Goal: Information Seeking & Learning: Find specific fact

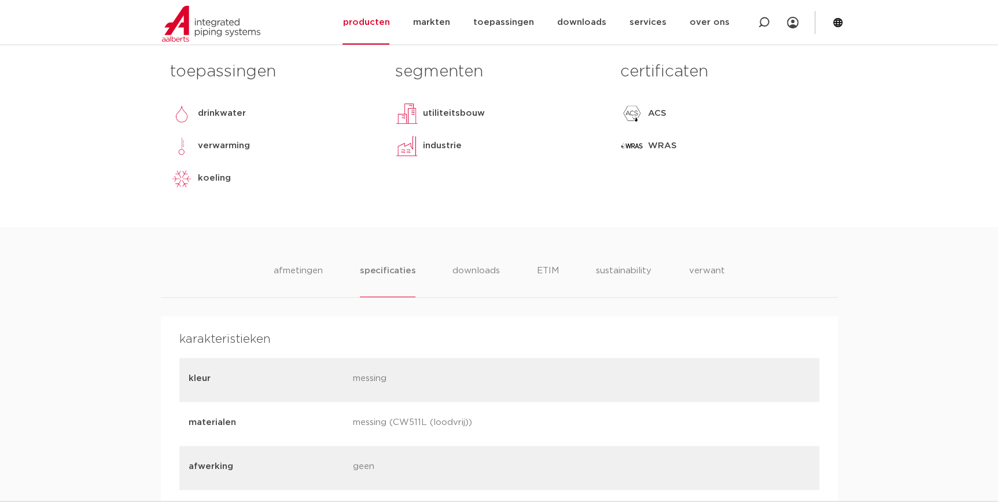
scroll to position [526, 0]
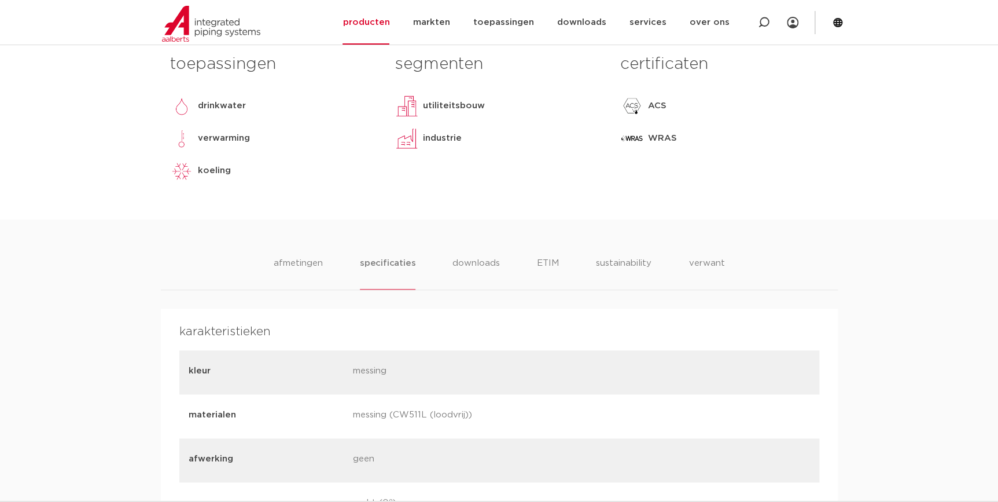
click at [454, 423] on p "messing (CW511L (loodvrij))" at bounding box center [431, 416] width 156 height 16
drag, startPoint x: 428, startPoint y: 418, endPoint x: 356, endPoint y: 418, distance: 71.7
click at [356, 418] on p "messing (CW511L (loodvrij))" at bounding box center [431, 416] width 156 height 16
copy p "messing (CW511L"
click at [622, 386] on div "kleur messing" at bounding box center [499, 372] width 640 height 44
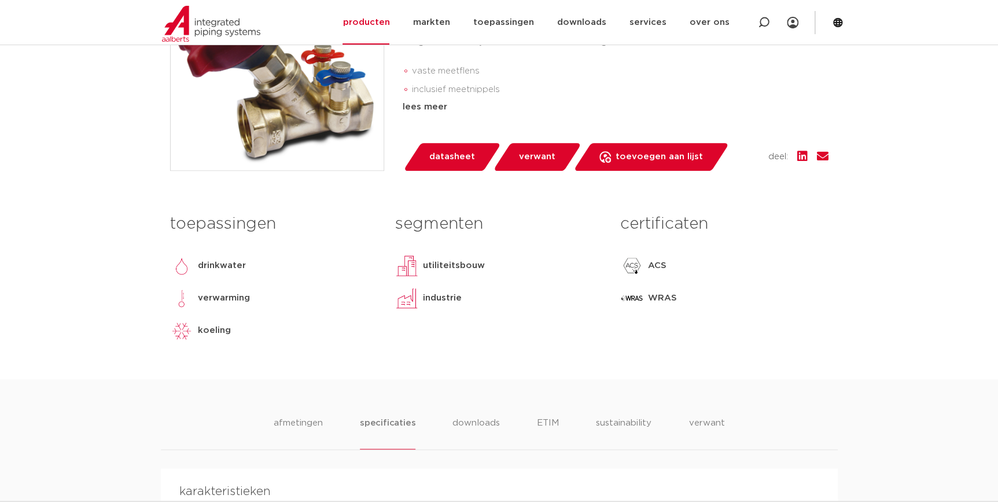
scroll to position [368, 0]
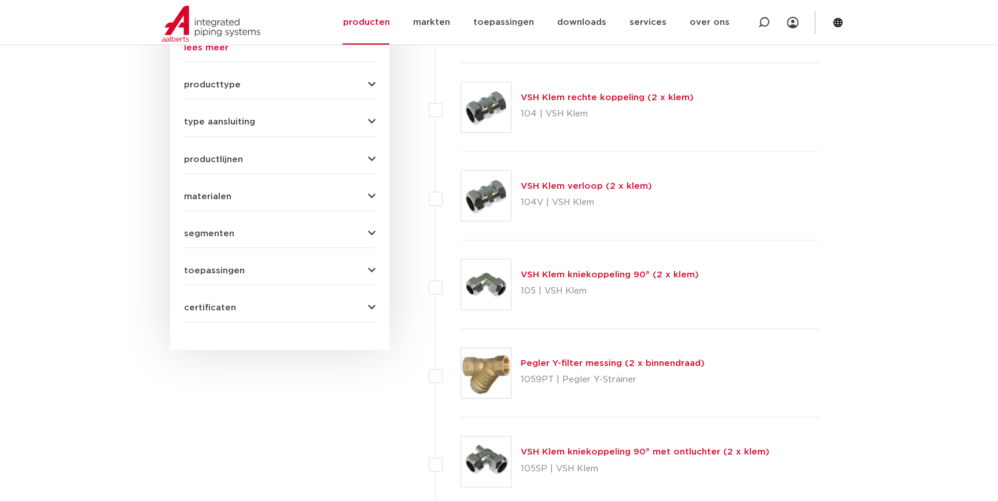
scroll to position [478, 0]
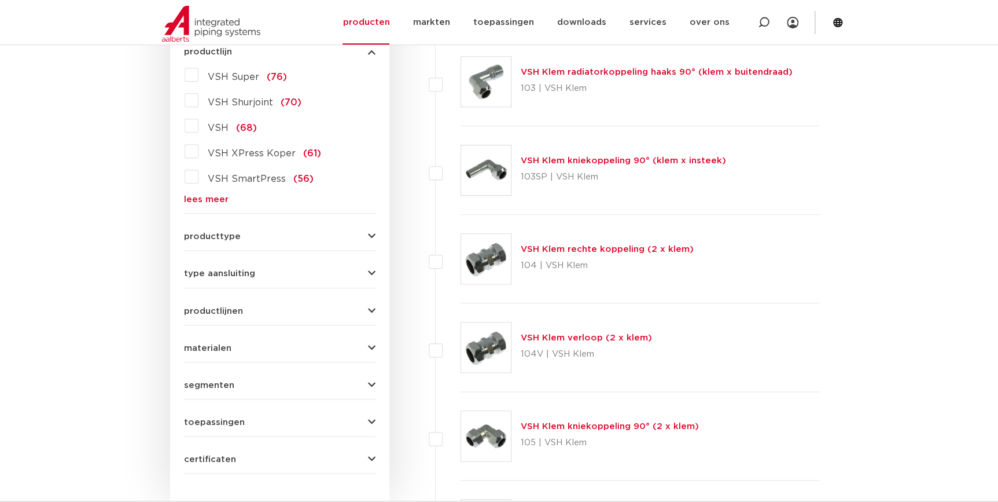
click at [216, 197] on link "lees meer" at bounding box center [279, 199] width 191 height 9
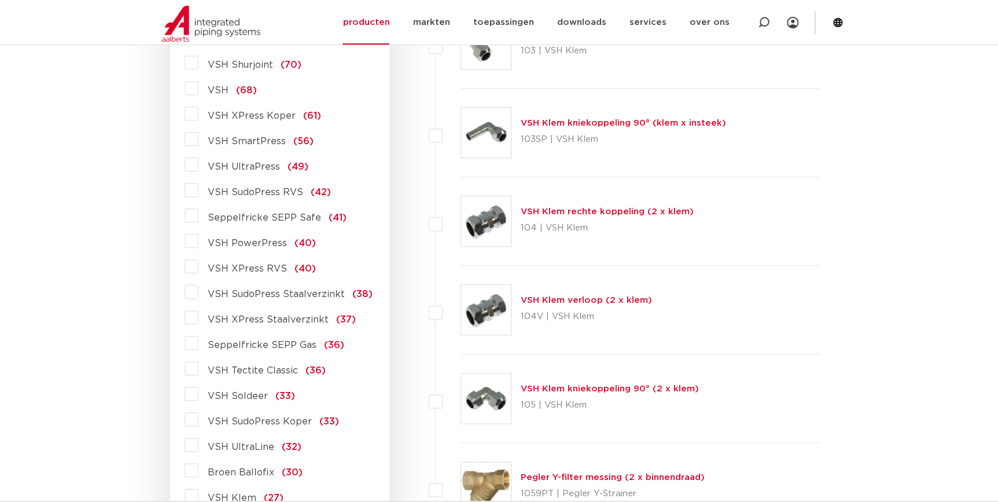
scroll to position [531, 0]
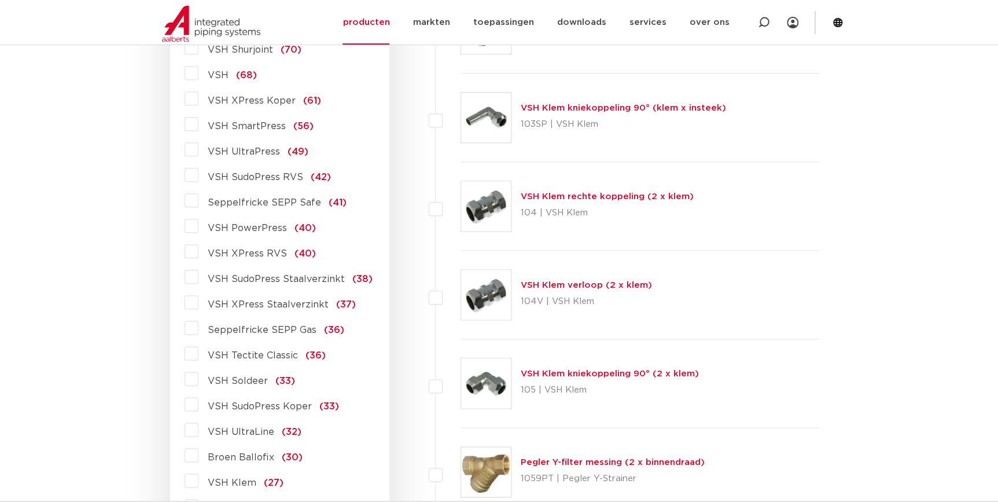
click at [243, 253] on span "VSH XPress RVS" at bounding box center [247, 253] width 79 height 9
click at [0, 0] on input "VSH XPress RVS (40)" at bounding box center [0, 0] width 0 height 0
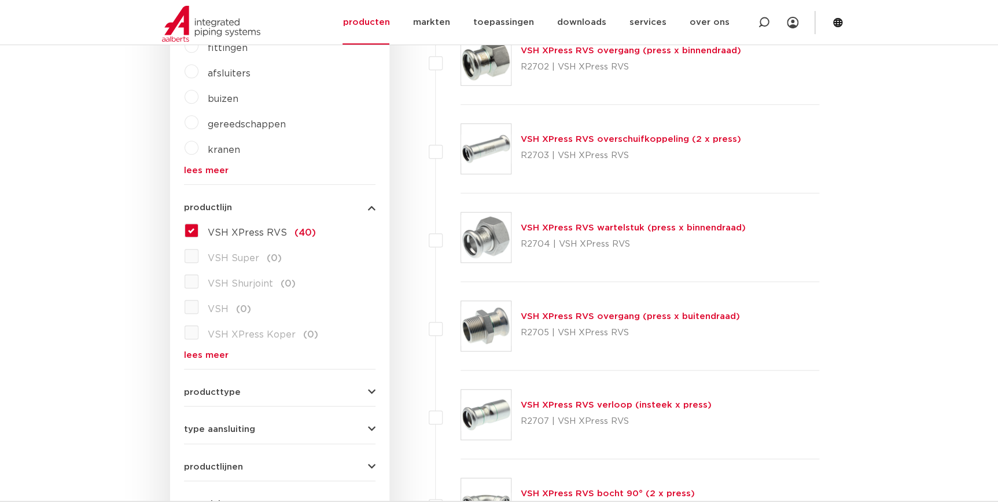
scroll to position [321, 0]
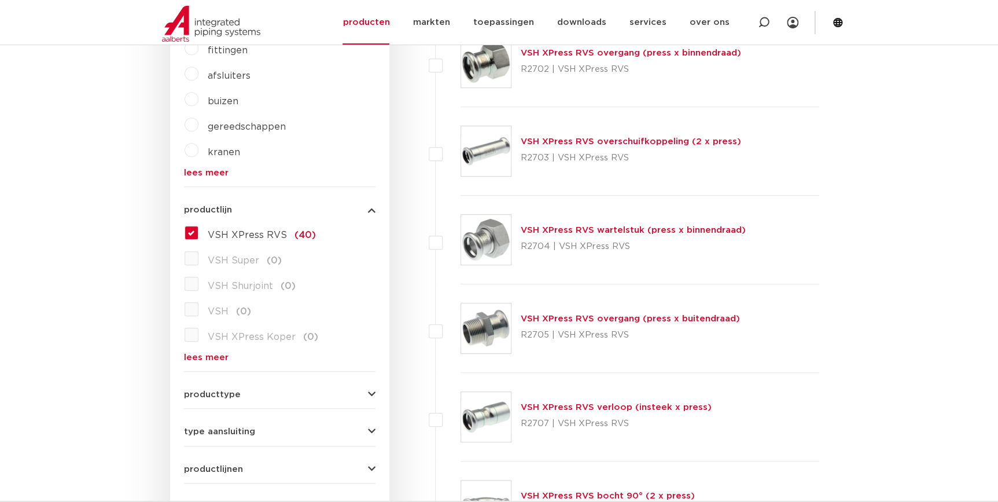
click at [592, 320] on link "VSH XPress RVS overgang (press x buitendraad)" at bounding box center [630, 318] width 219 height 9
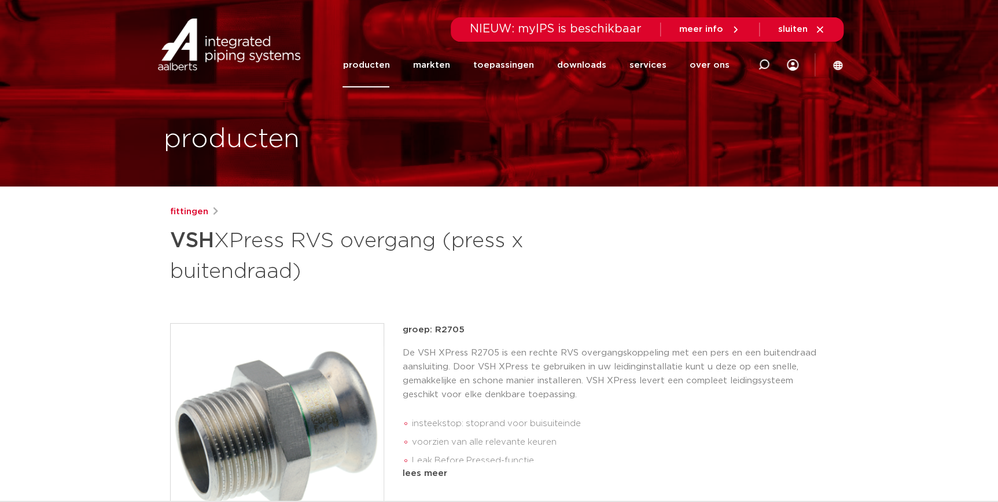
drag, startPoint x: 469, startPoint y: 331, endPoint x: 434, endPoint y: 325, distance: 35.3
click at [434, 325] on p "groep: R2705" at bounding box center [616, 330] width 426 height 14
copy p "R2705"
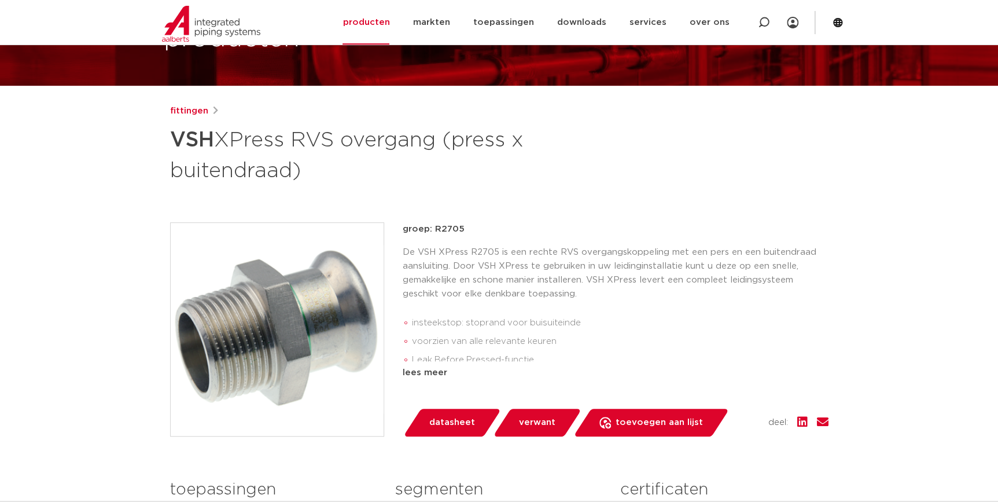
scroll to position [105, 0]
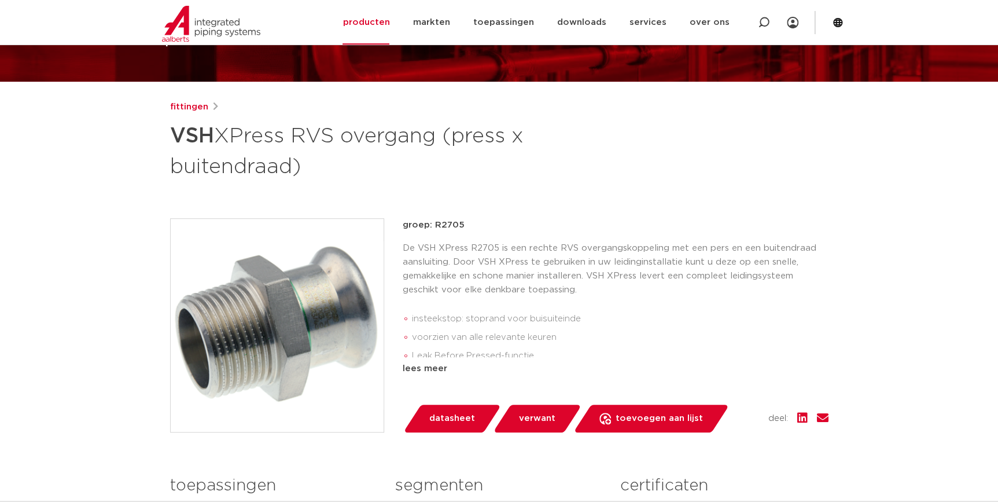
click at [624, 447] on div "fittingen VSH XPress RVS overgang (press x buitendraad) groep: R2705 insteeksto…" at bounding box center [499, 377] width 677 height 554
click at [757, 24] on div at bounding box center [764, 22] width 46 height 45
click at [585, 25] on input "Zoeken" at bounding box center [591, 21] width 364 height 23
type input "R2705G"
click button "Zoeken" at bounding box center [0, 0] width 0 height 0
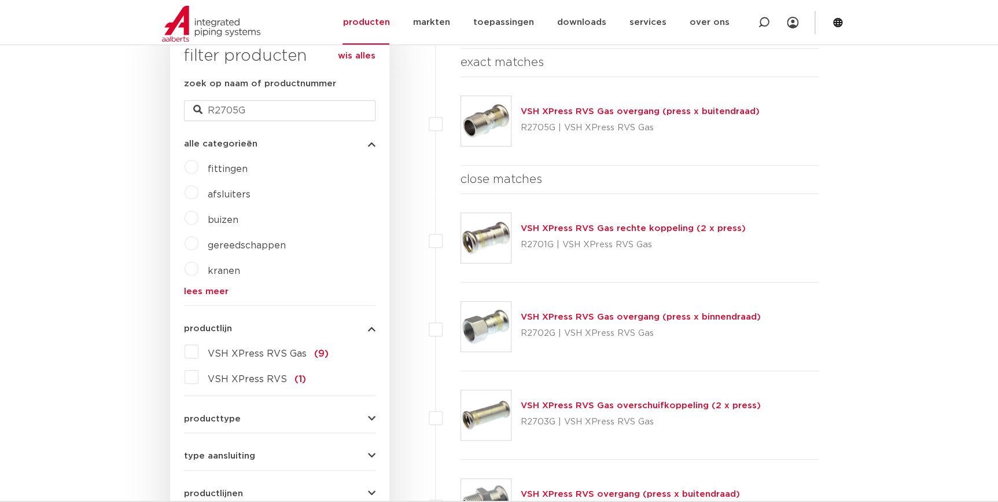
click at [603, 114] on link "VSH XPress RVS Gas overgang (press x buitendraad)" at bounding box center [640, 111] width 239 height 9
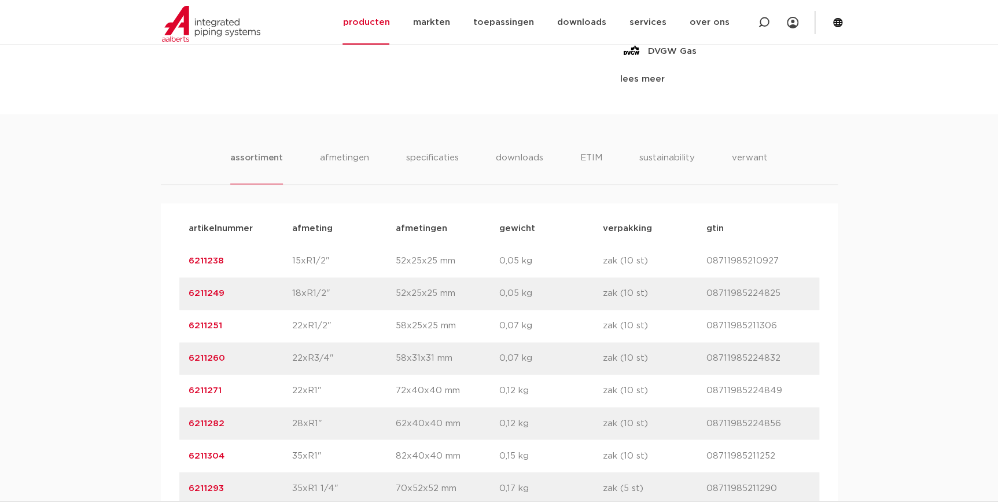
scroll to position [736, 0]
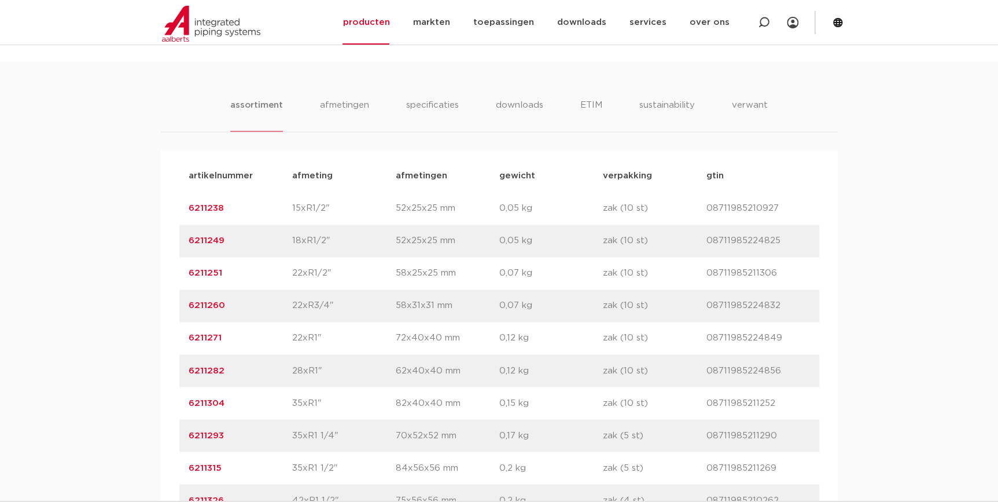
drag, startPoint x: 220, startPoint y: 371, endPoint x: 150, endPoint y: 375, distance: 69.5
click at [150, 375] on div "assortiment afmetingen specificaties downloads ETIM sustainability verwant asso…" at bounding box center [499, 341] width 998 height 561
copy link "6211282"
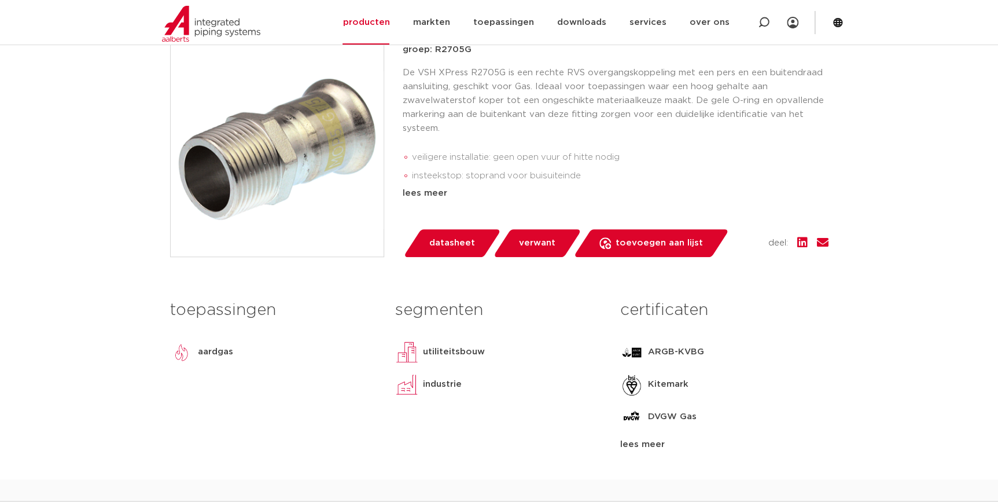
scroll to position [263, 0]
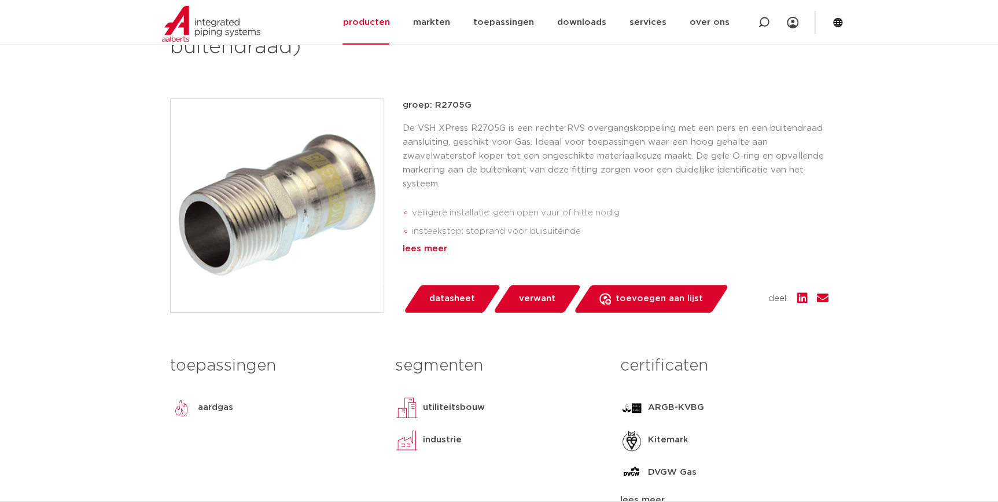
click at [418, 245] on div "lees meer" at bounding box center [616, 249] width 426 height 14
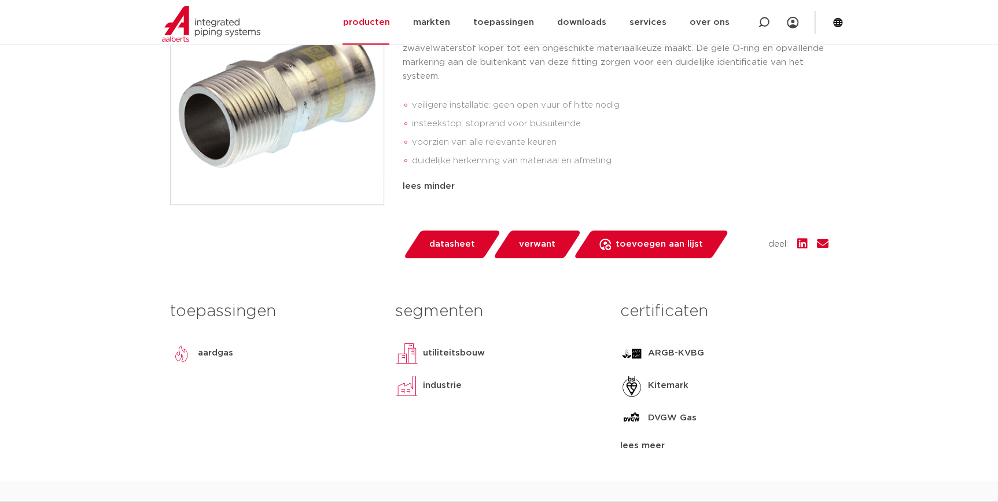
scroll to position [579, 0]
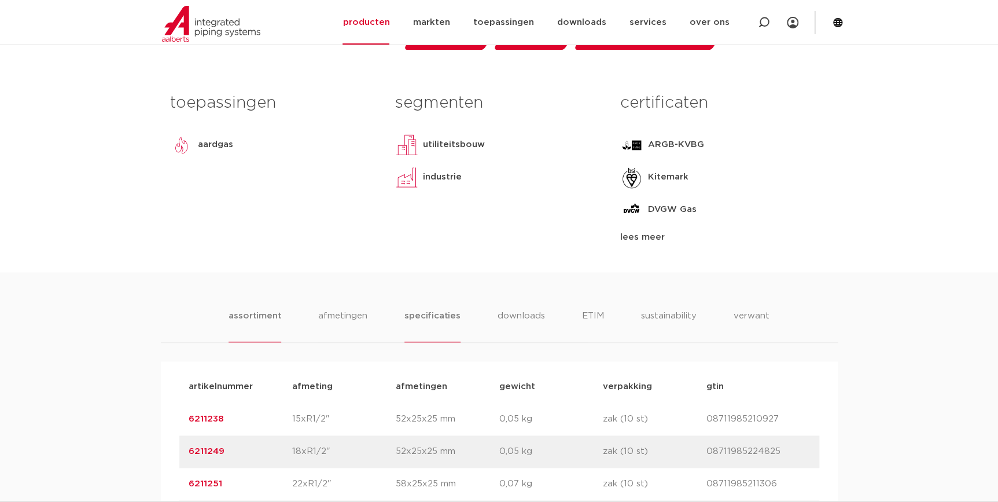
click at [440, 314] on li "specificaties" at bounding box center [432, 325] width 56 height 33
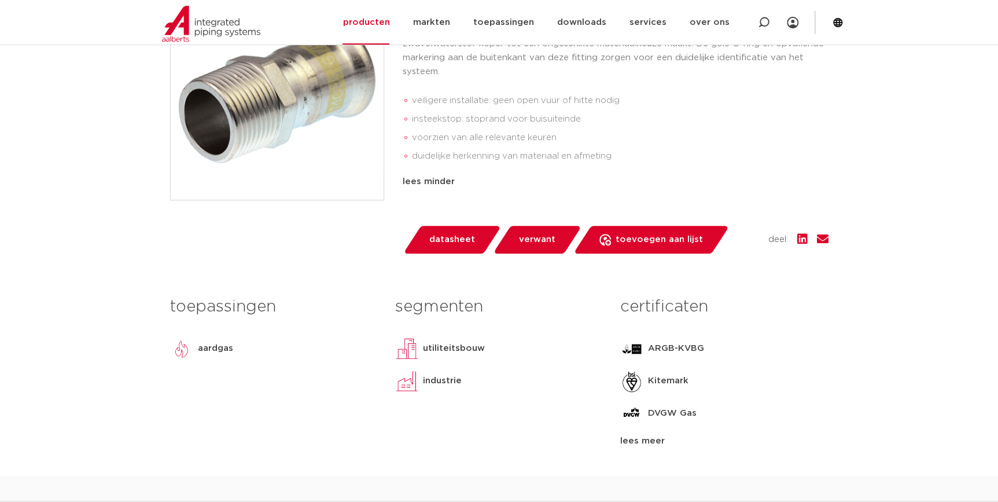
scroll to position [263, 0]
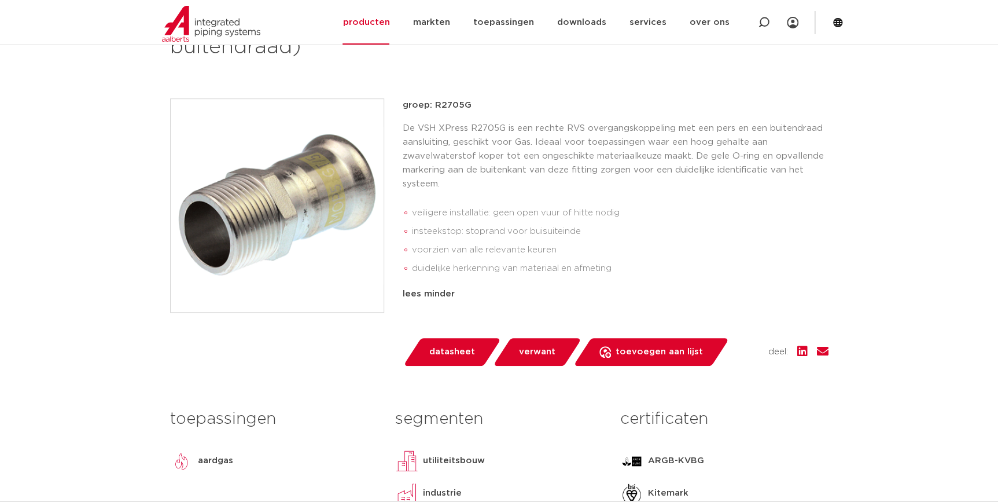
click at [248, 209] on img at bounding box center [277, 205] width 213 height 213
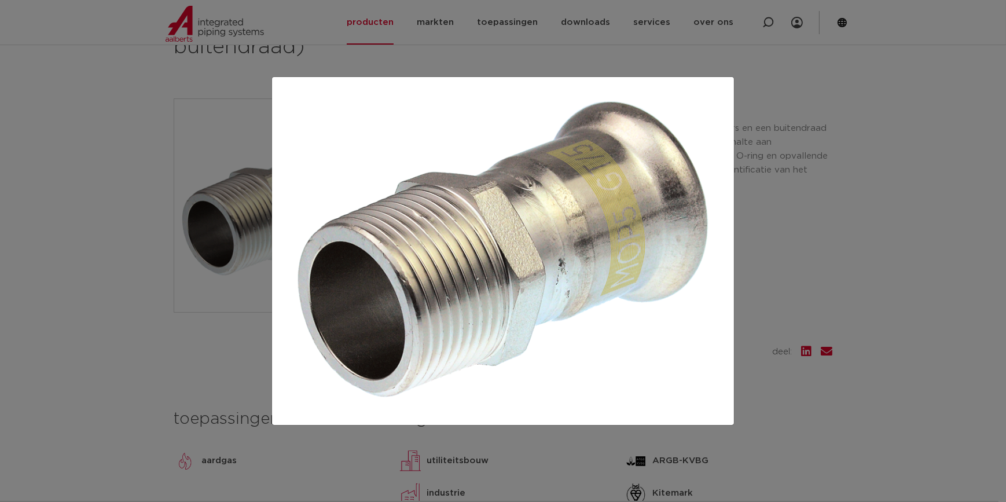
click at [806, 305] on div at bounding box center [503, 251] width 1006 height 502
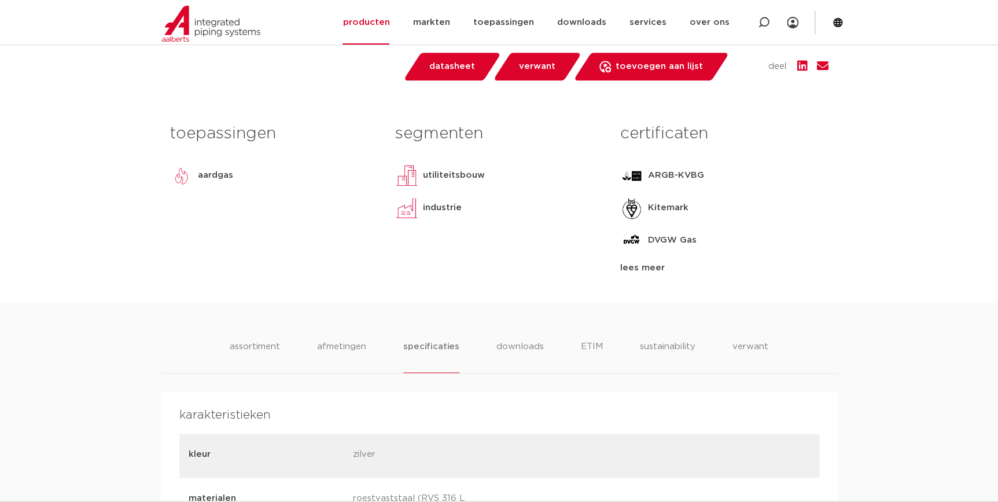
scroll to position [736, 0]
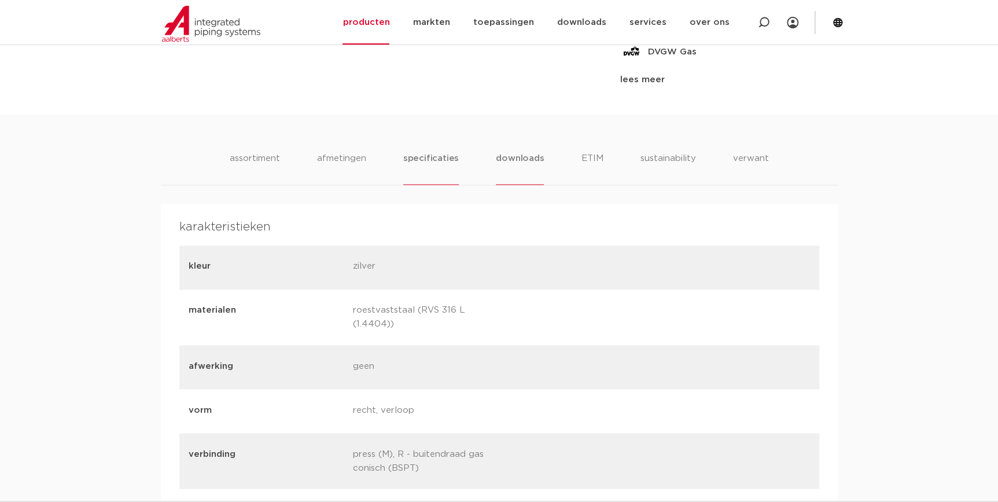
click at [521, 156] on li "downloads" at bounding box center [520, 168] width 48 height 33
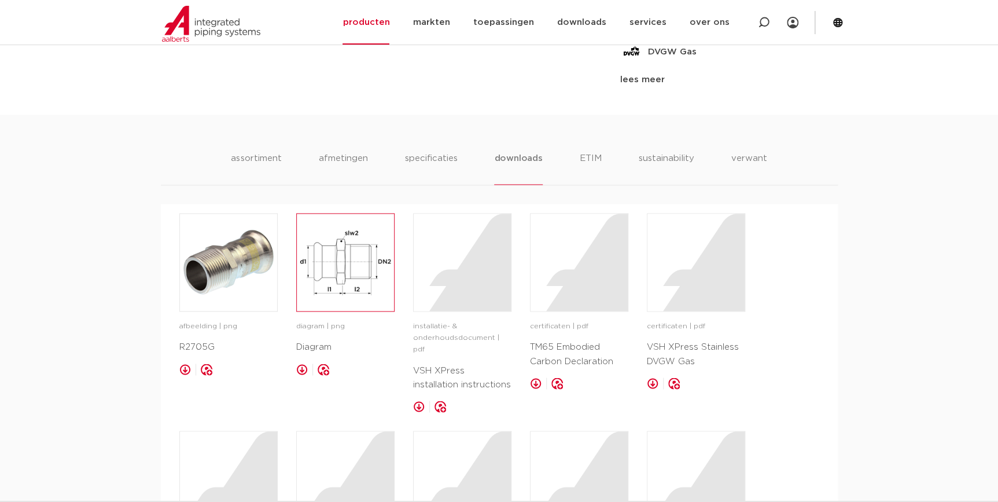
click at [367, 289] on img at bounding box center [345, 261] width 97 height 97
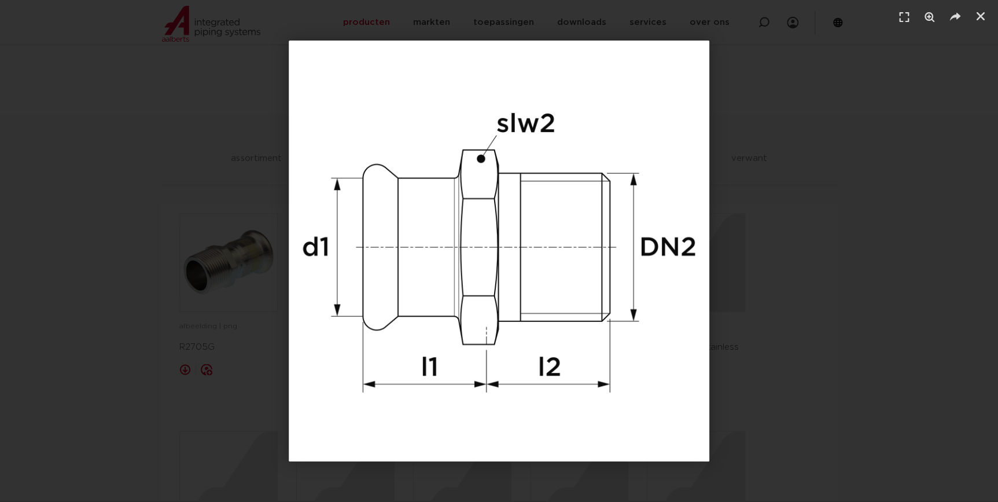
click at [836, 283] on div "1 / 1" at bounding box center [498, 250] width 917 height 421
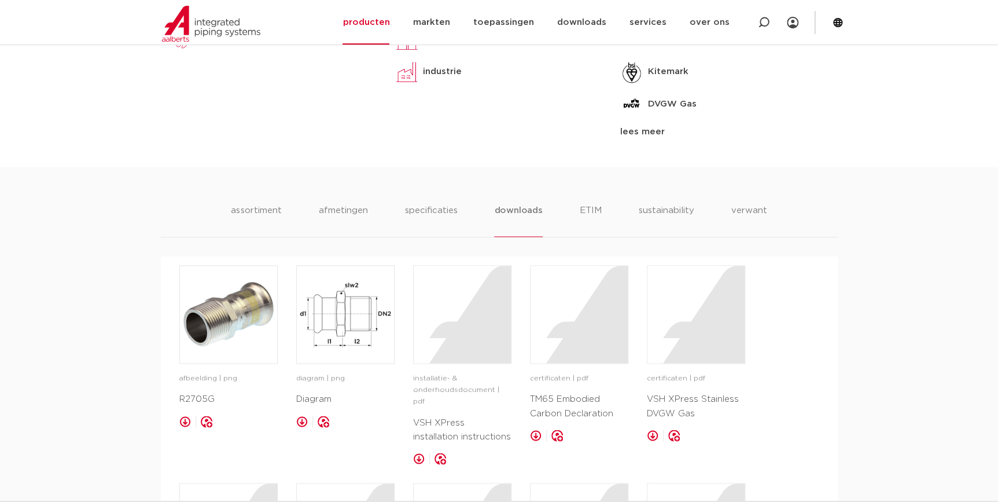
scroll to position [683, 0]
click at [274, 221] on li "assortiment" at bounding box center [256, 220] width 53 height 33
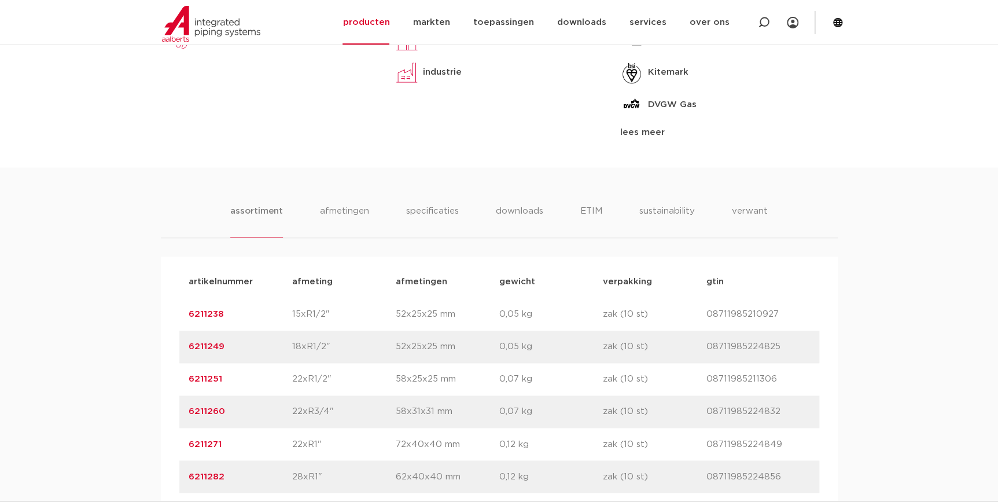
scroll to position [789, 0]
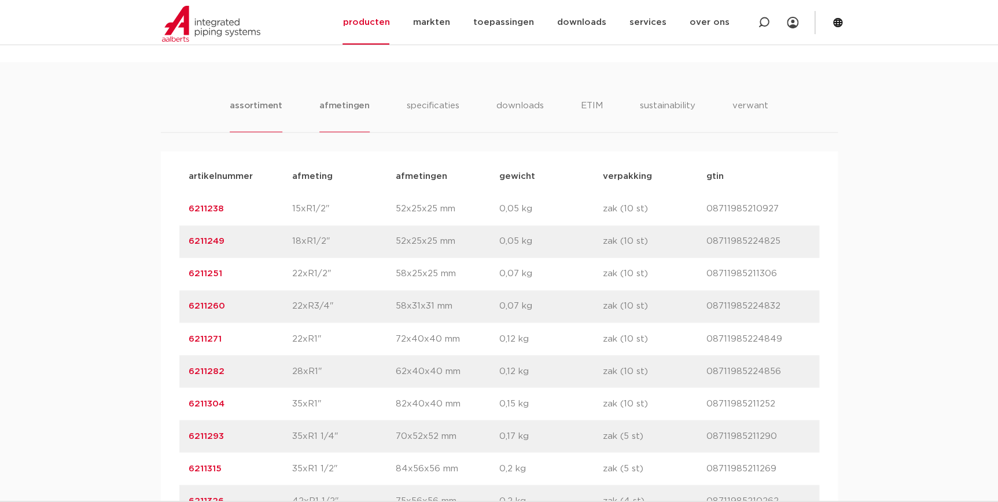
click at [337, 114] on li "afmetingen" at bounding box center [344, 115] width 50 height 33
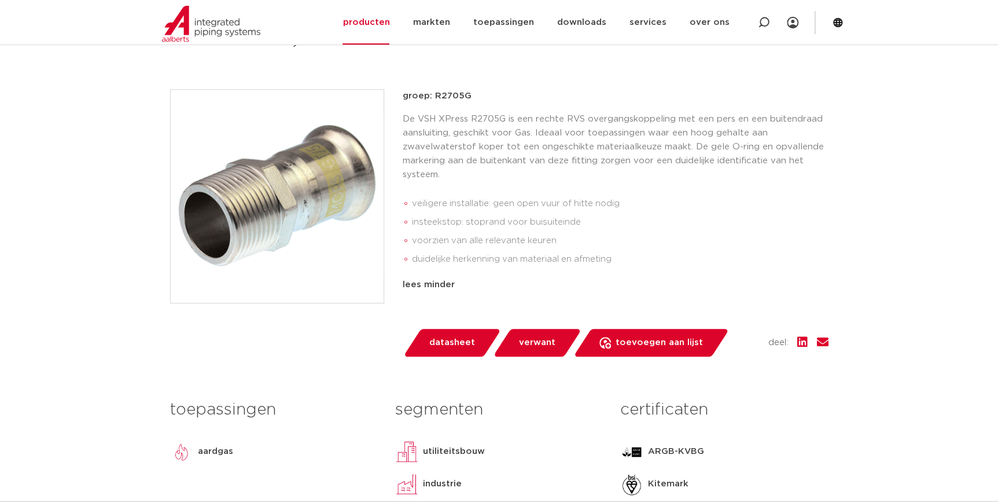
scroll to position [263, 0]
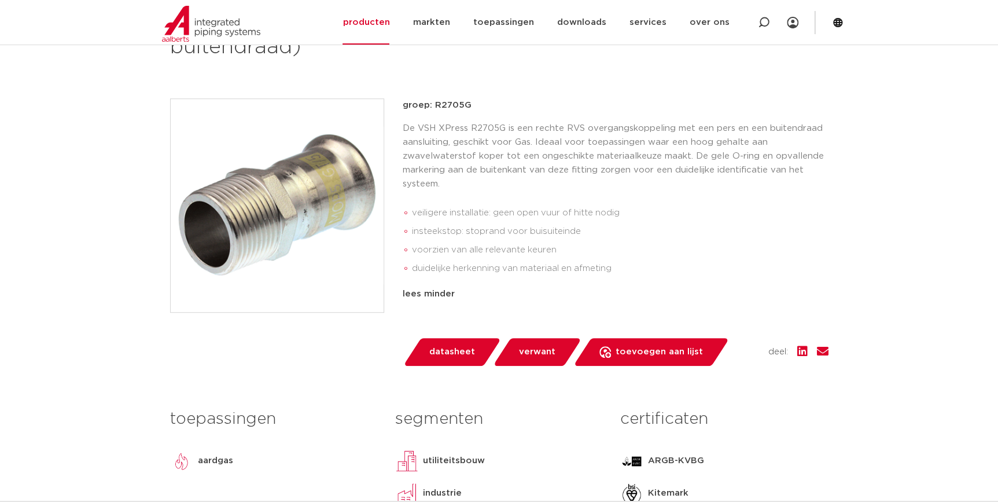
click at [289, 216] on img at bounding box center [277, 205] width 213 height 213
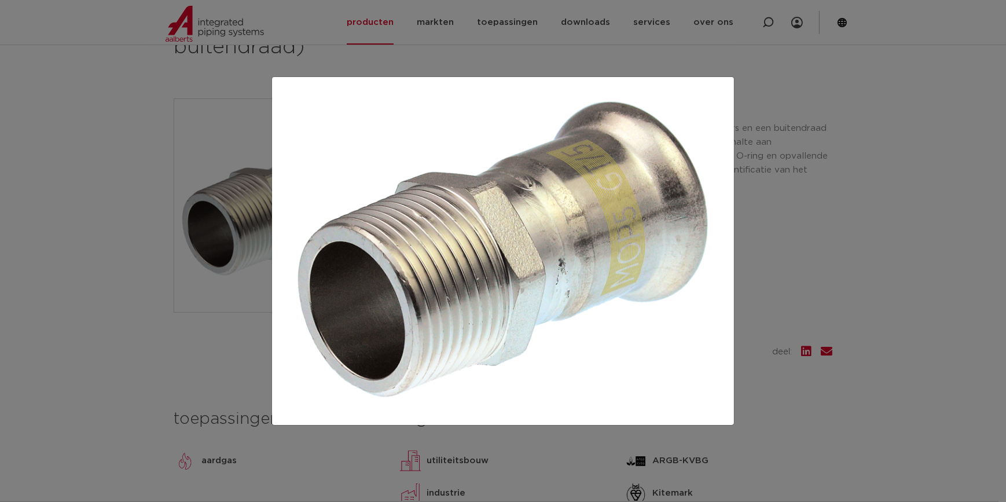
click at [837, 191] on div at bounding box center [503, 251] width 1006 height 502
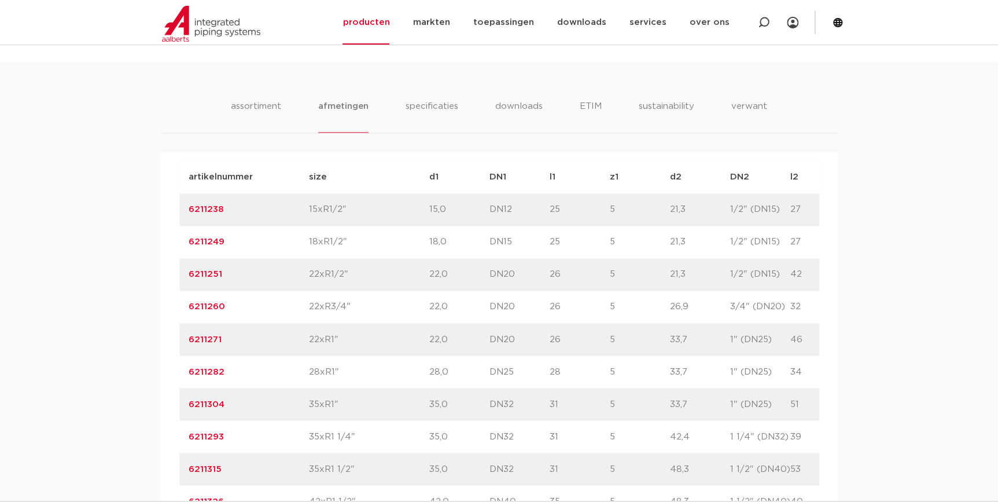
scroll to position [789, 0]
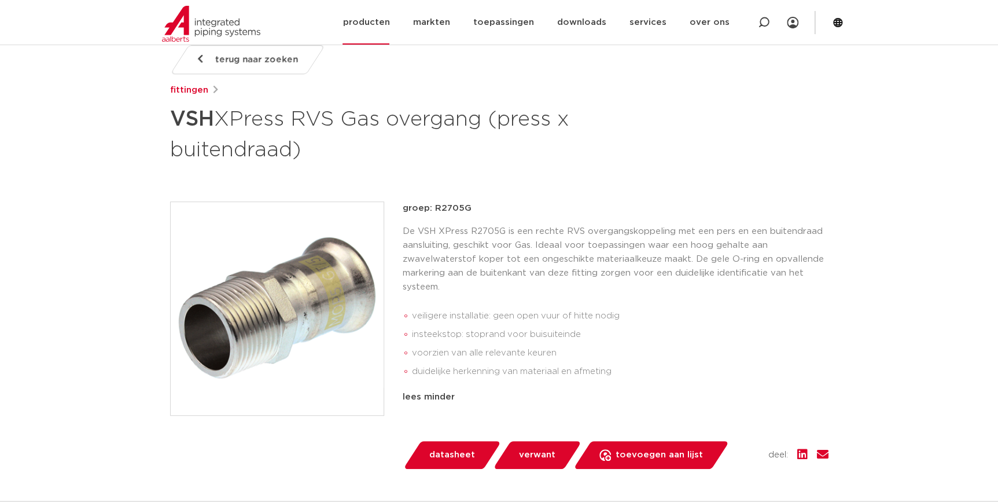
scroll to position [157, 0]
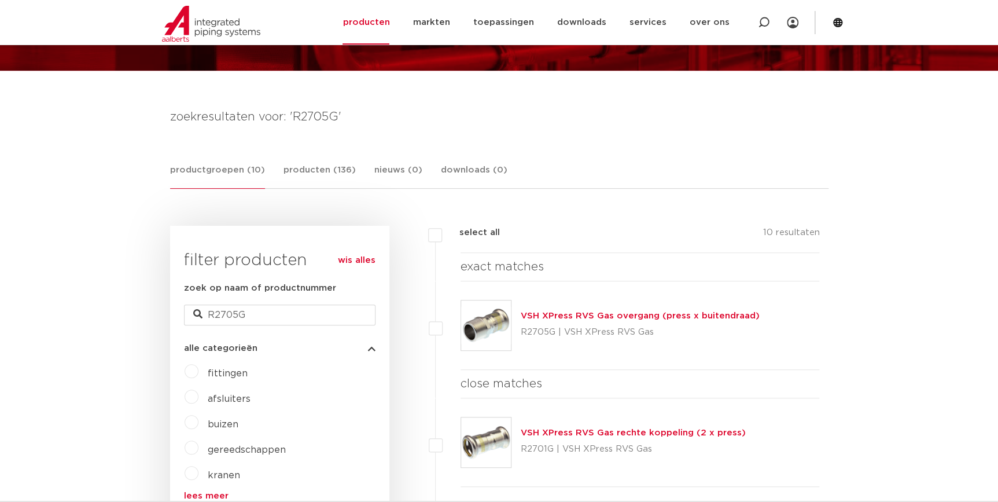
scroll to position [109, 0]
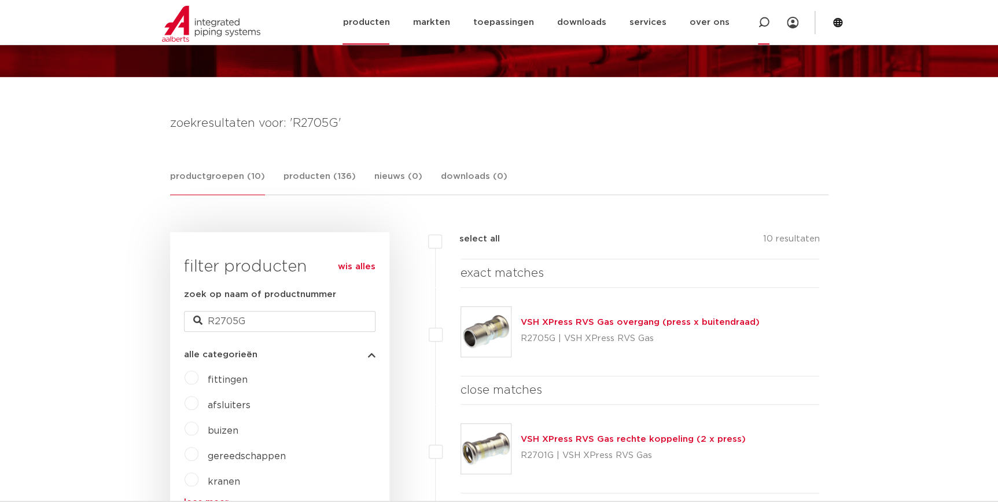
click at [761, 22] on icon at bounding box center [764, 23] width 12 height 12
type input "R2705"
click button "Zoeken" at bounding box center [0, 0] width 0 height 0
click at [554, 315] on div "VSH XPress RVS overgang (press x buitendraad) R2705 | VSH XPress RVS" at bounding box center [630, 331] width 219 height 32
click at [555, 322] on link "VSH XPress RVS overgang (press x buitendraad)" at bounding box center [630, 322] width 219 height 9
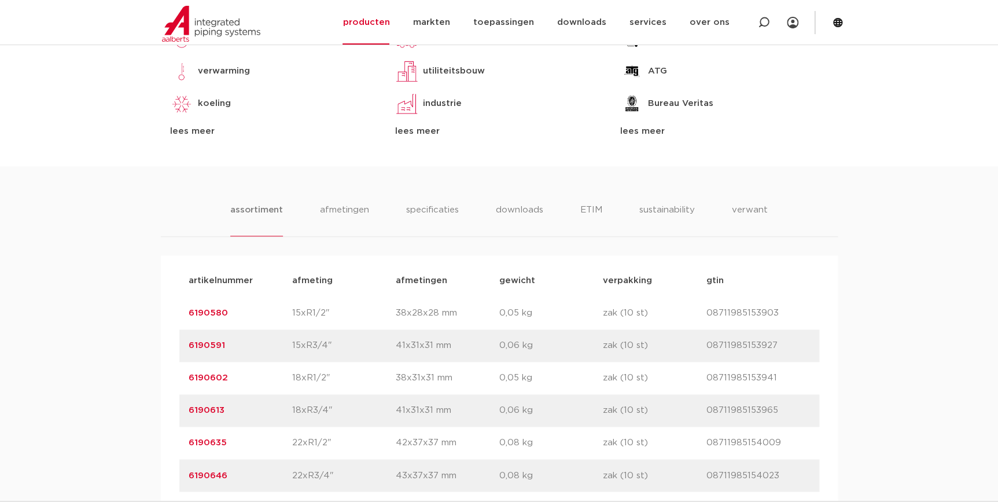
scroll to position [789, 0]
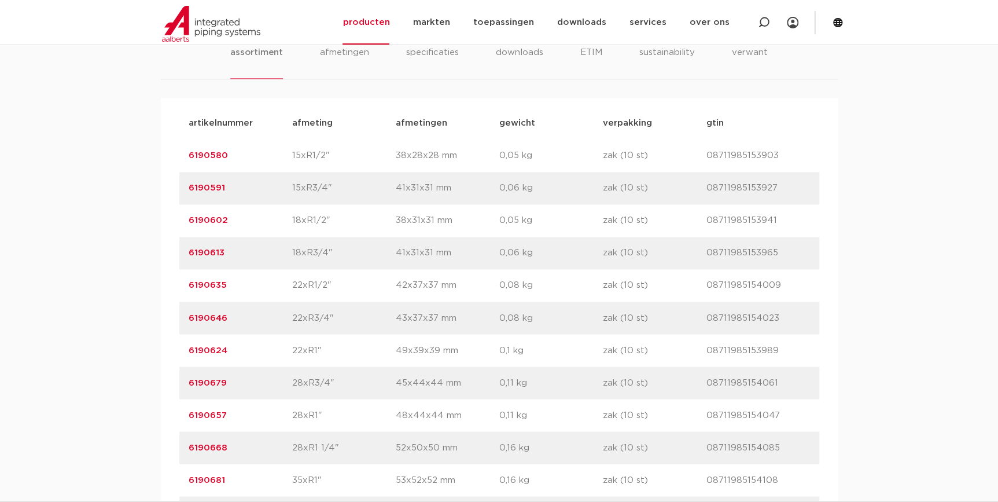
drag, startPoint x: 230, startPoint y: 418, endPoint x: 168, endPoint y: 414, distance: 61.5
click at [168, 414] on div "artikelnummer afmeting afmetingen gewicht verpakking gtin artikelnummer 6190580…" at bounding box center [499, 431] width 677 height 666
copy link "6190657"
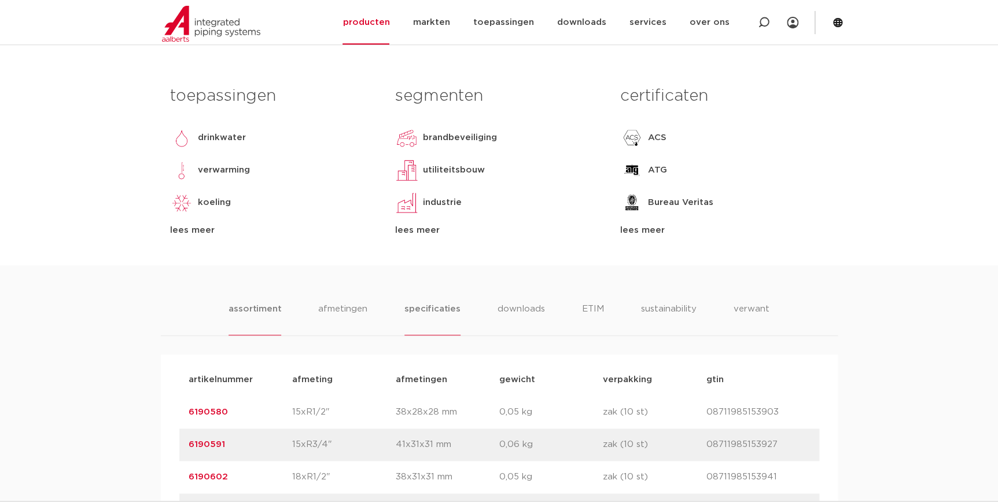
scroll to position [526, 0]
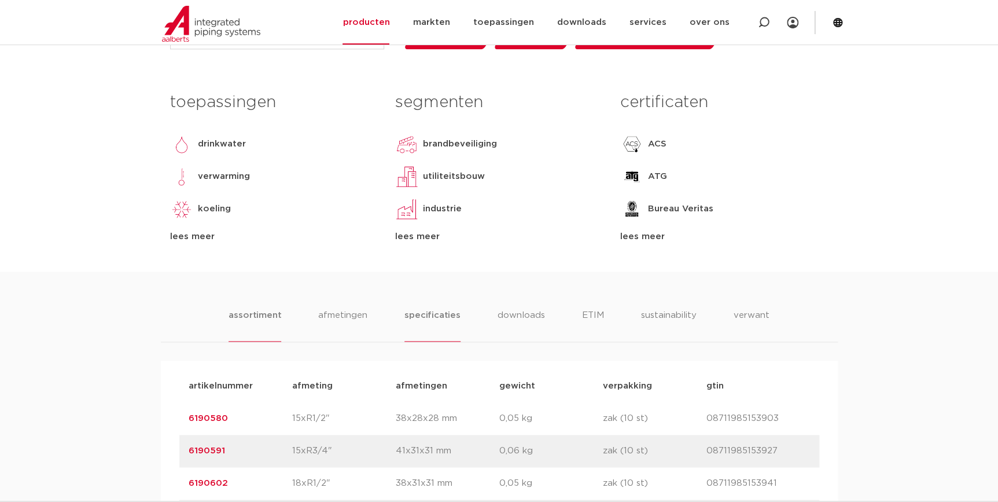
click at [429, 309] on li "specificaties" at bounding box center [432, 324] width 56 height 33
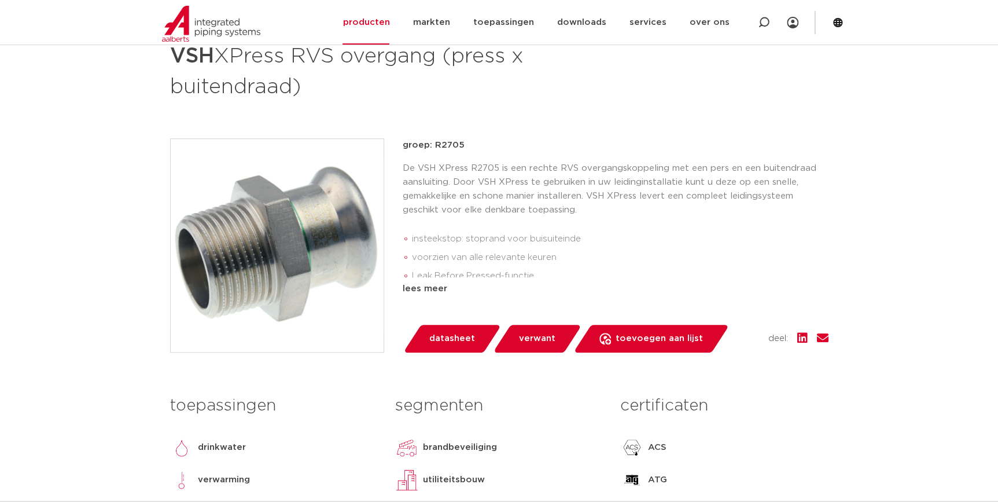
scroll to position [210, 0]
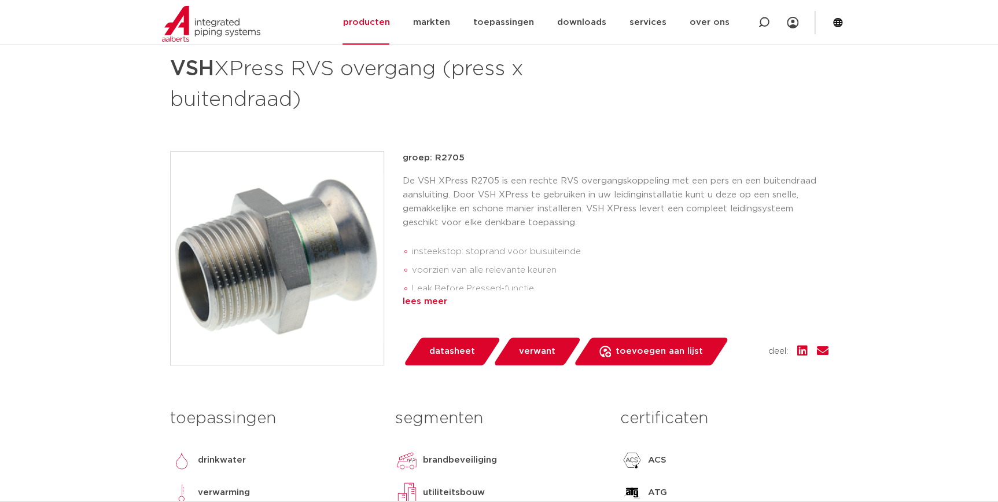
click at [425, 300] on div "lees meer" at bounding box center [616, 301] width 426 height 14
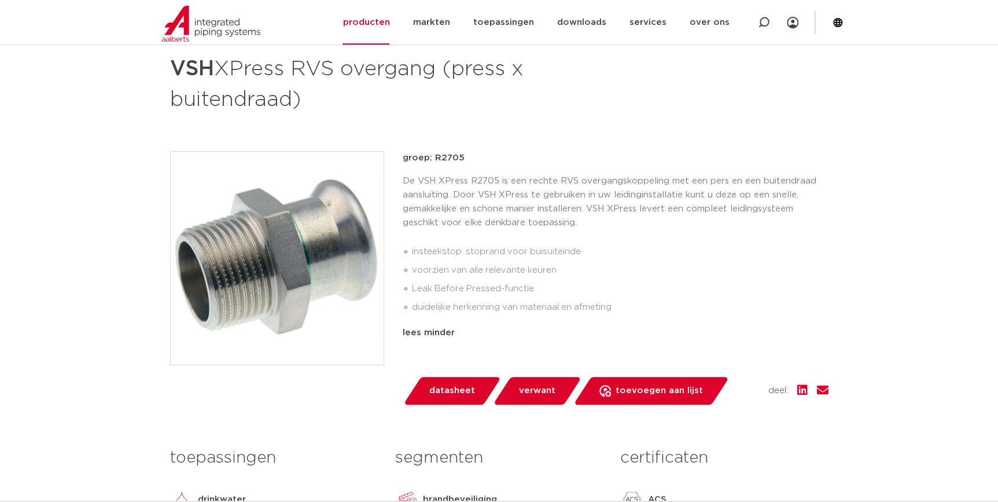
click at [333, 265] on img at bounding box center [277, 258] width 213 height 213
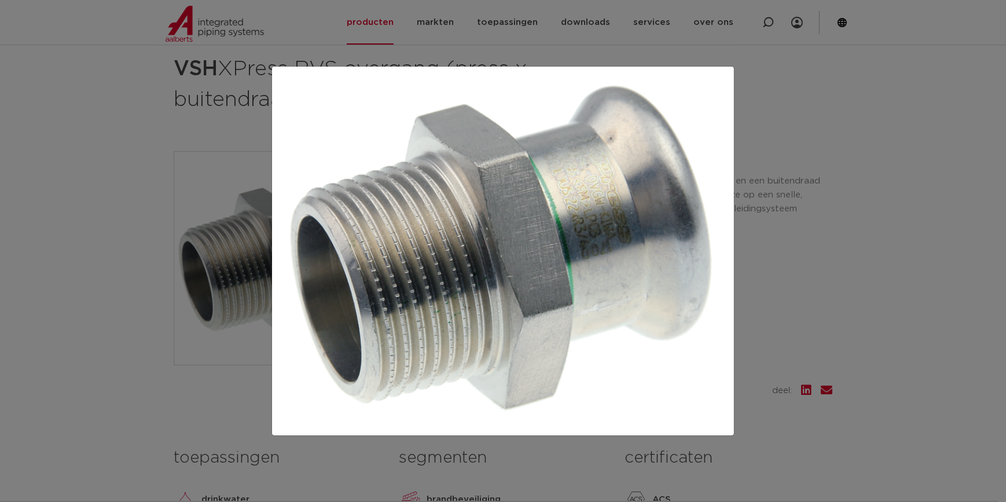
click at [871, 211] on div at bounding box center [503, 251] width 1006 height 502
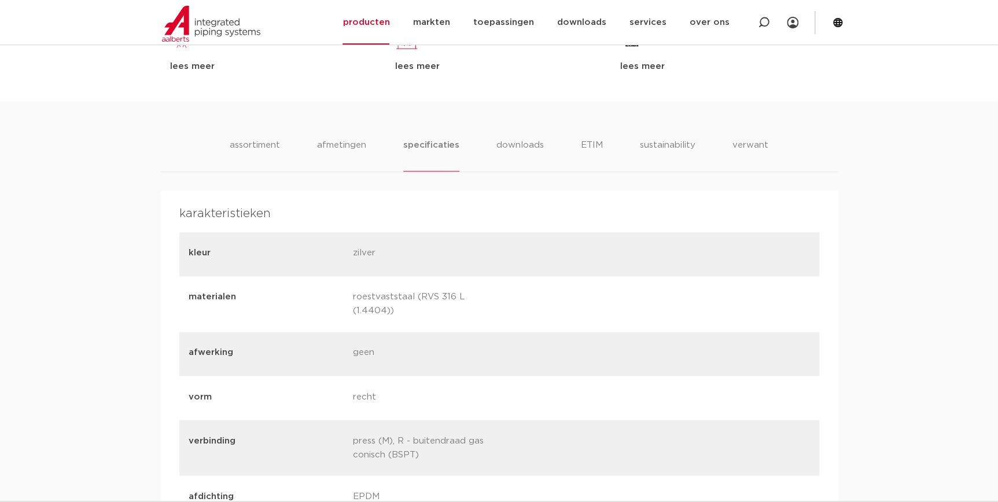
scroll to position [736, 0]
click at [543, 150] on ul "assortiment afmetingen specificaties downloads ETIM sustainability verwant" at bounding box center [499, 154] width 538 height 33
click at [524, 153] on li "downloads" at bounding box center [520, 154] width 48 height 33
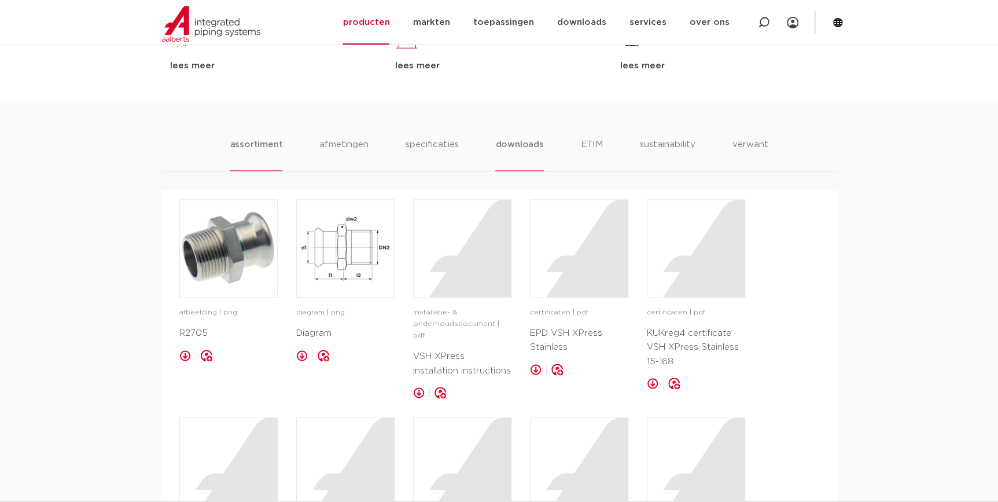
click at [249, 147] on li "assortiment" at bounding box center [256, 154] width 53 height 33
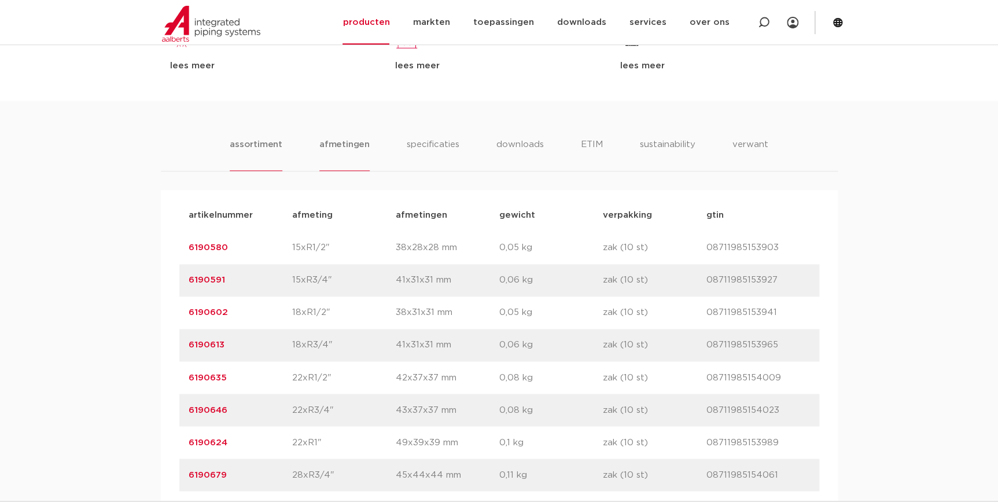
click at [323, 144] on li "afmetingen" at bounding box center [344, 154] width 50 height 33
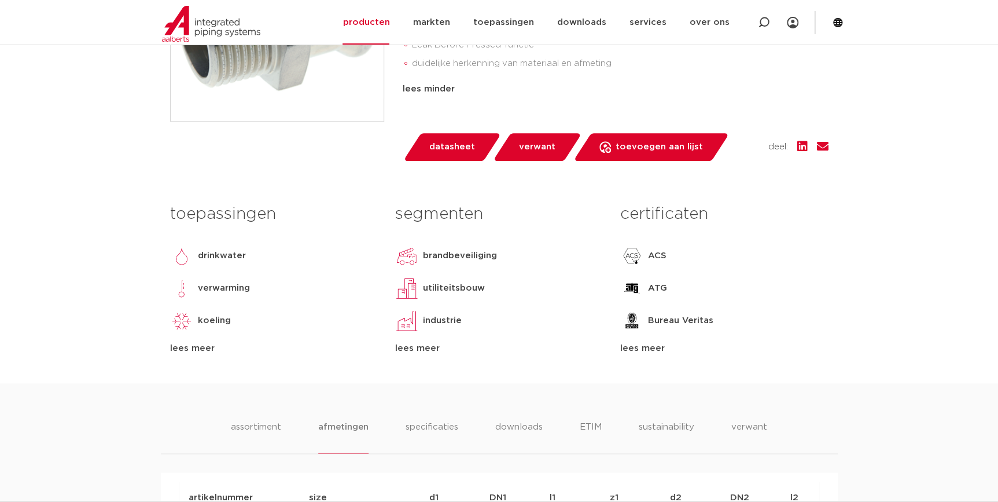
scroll to position [473, 0]
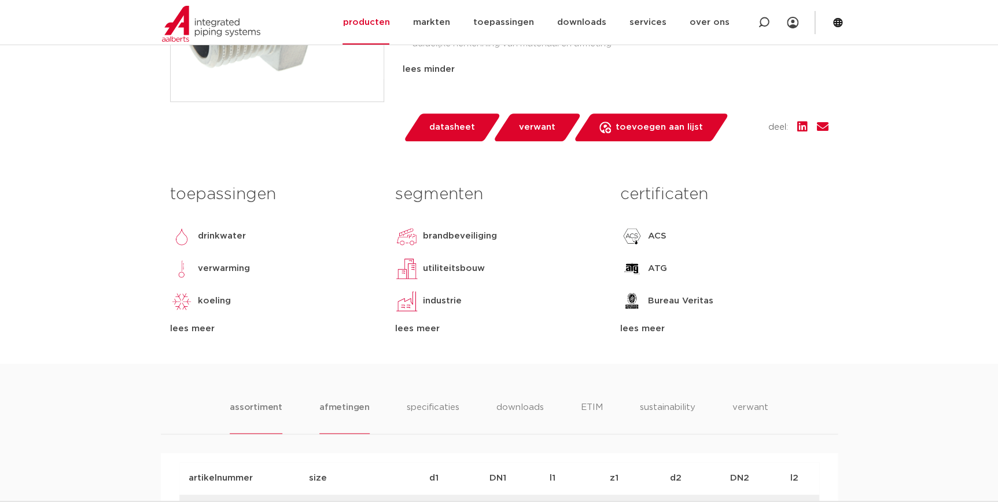
click at [275, 415] on li "assortiment" at bounding box center [256, 416] width 53 height 33
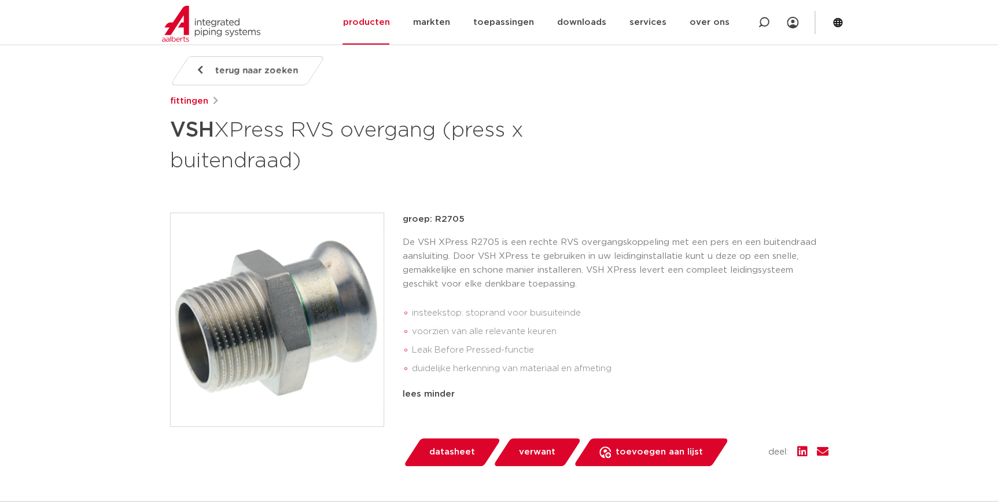
scroll to position [157, 0]
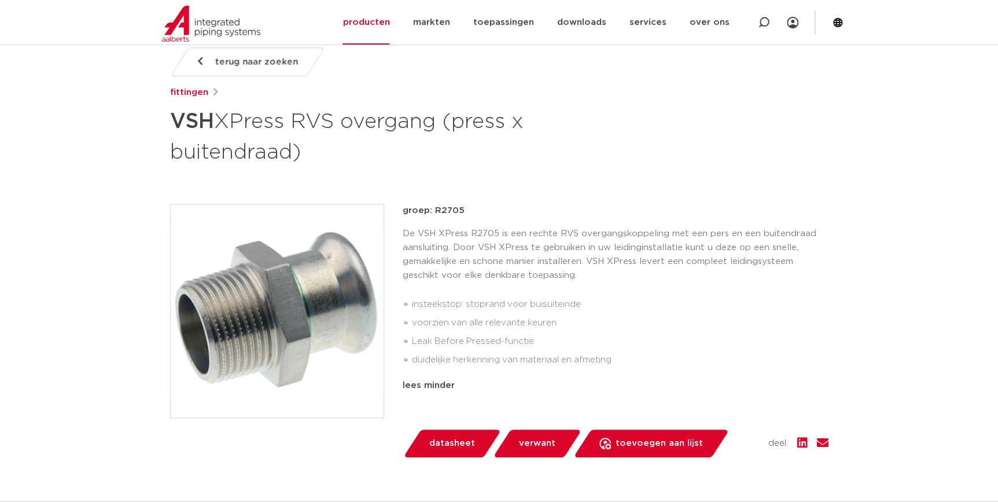
click at [727, 282] on div "De VSH XPress R2705 is een rechte RVS overgangskoppeling met een pers en een bu…" at bounding box center [616, 300] width 426 height 147
click at [389, 19] on link "producten" at bounding box center [365, 22] width 47 height 45
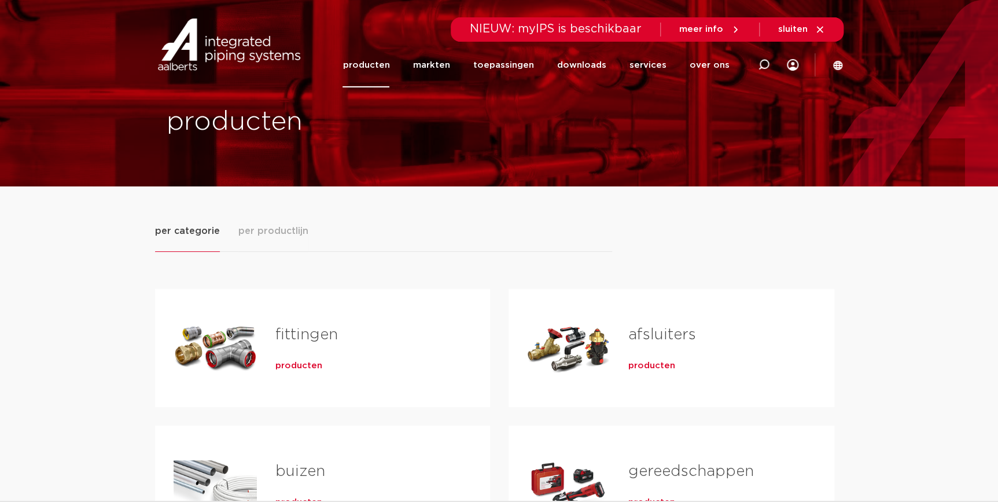
click at [303, 366] on span "producten" at bounding box center [298, 366] width 47 height 12
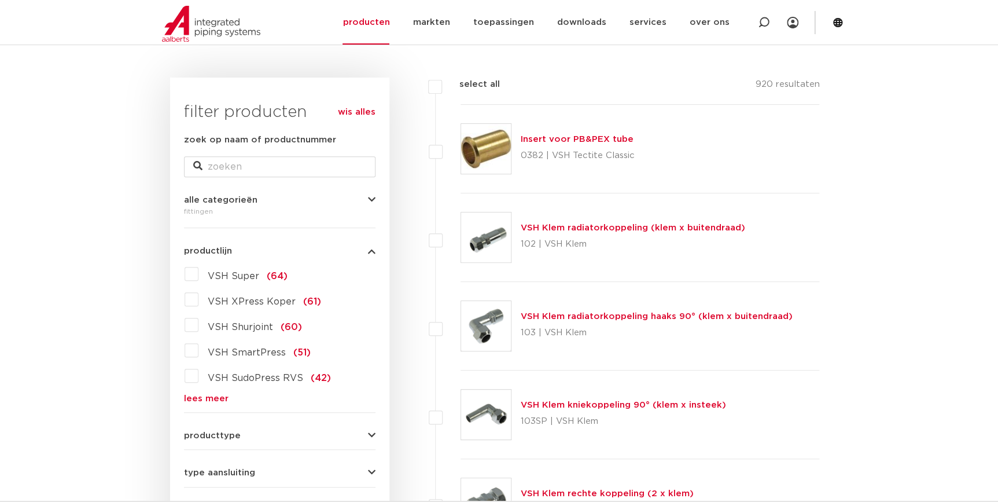
scroll to position [214, 0]
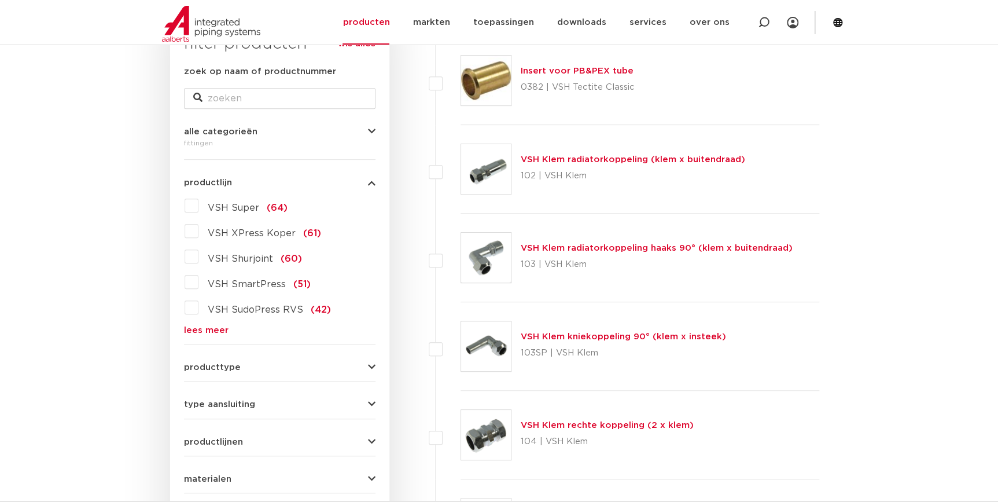
click at [197, 335] on form "zoek op naam of productnummer alle categorieën fittingen fittingen afsluiters b…" at bounding box center [279, 334] width 191 height 539
click at [201, 327] on link "lees meer" at bounding box center [279, 330] width 191 height 9
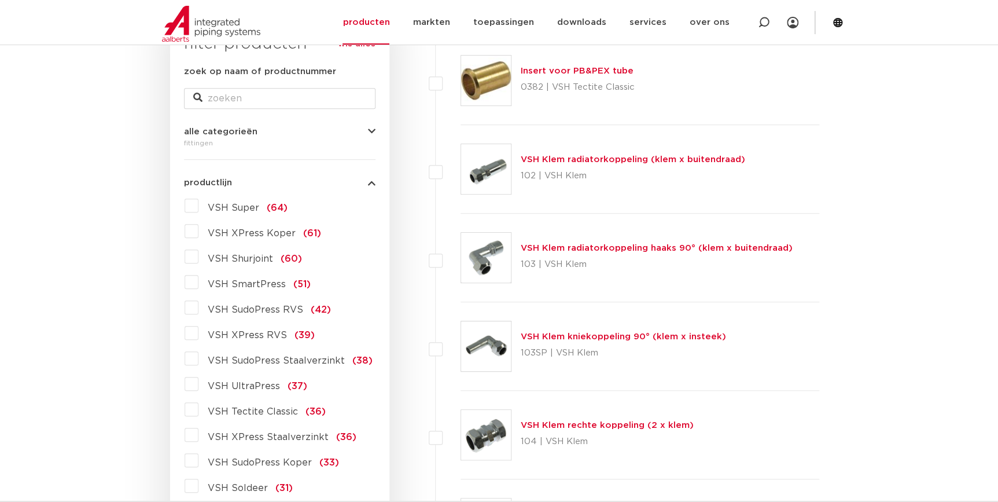
click at [247, 334] on span "VSH XPress RVS" at bounding box center [247, 334] width 79 height 9
click at [0, 0] on input "VSH XPress RVS (39)" at bounding box center [0, 0] width 0 height 0
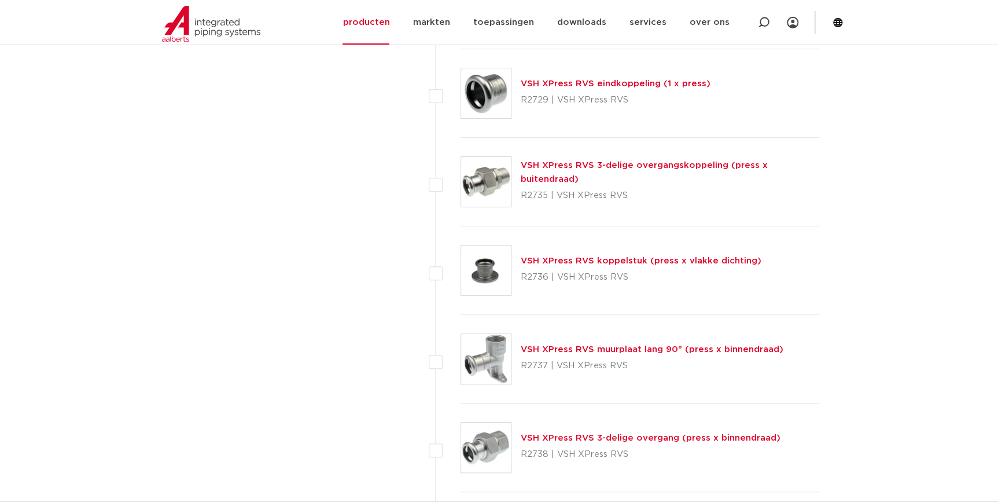
scroll to position [2318, 0]
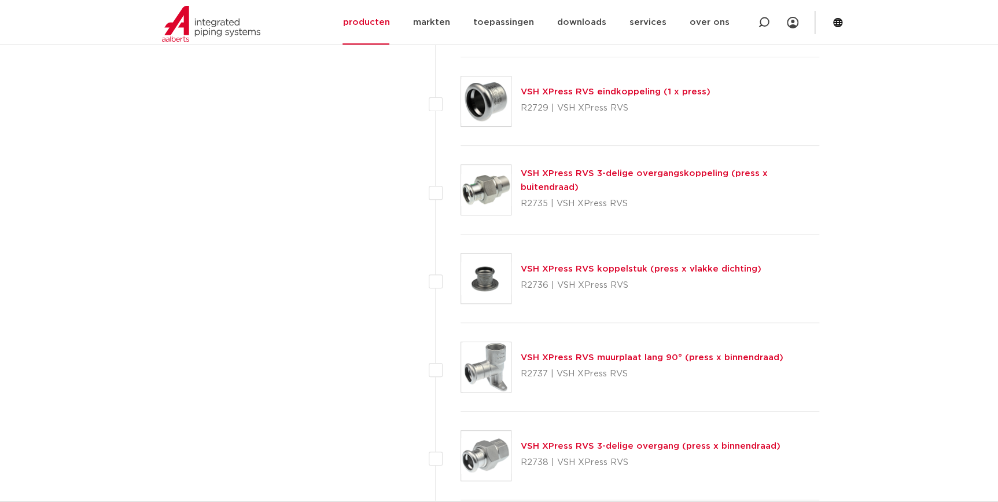
click at [665, 178] on link "VSH XPress RVS 3-delige overgangskoppeling (press x buitendraad)" at bounding box center [644, 180] width 247 height 23
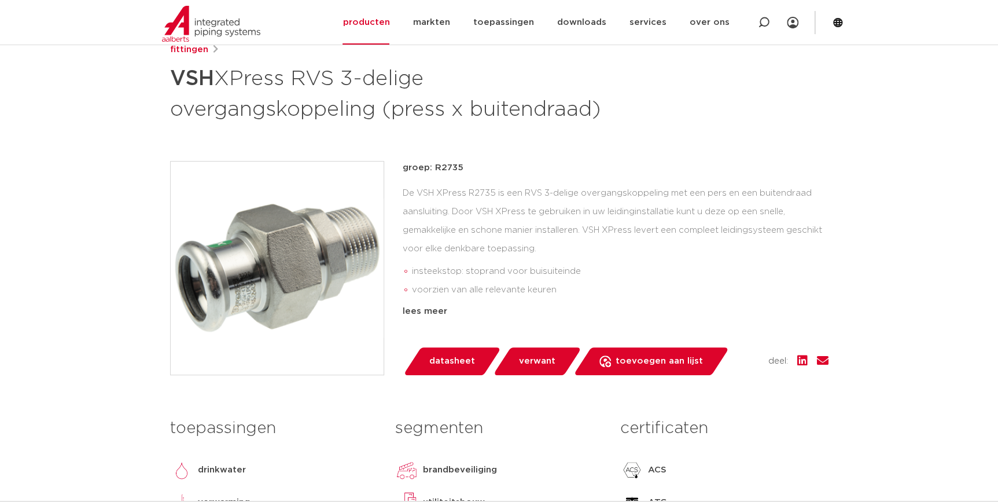
scroll to position [157, 0]
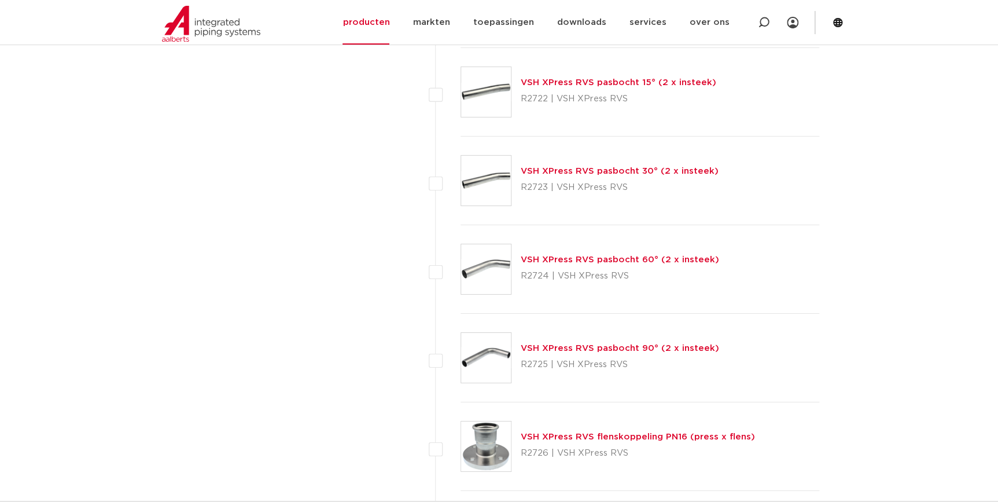
scroll to position [1792, 0]
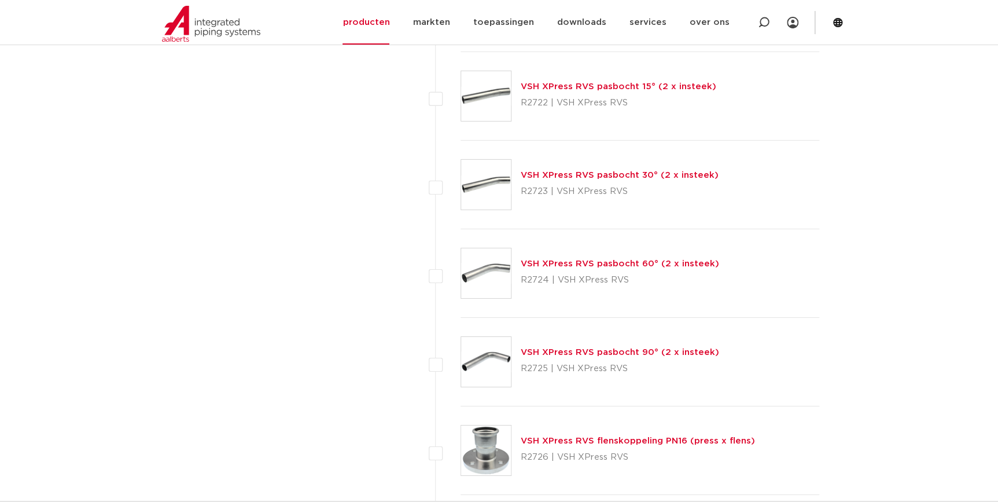
click at [578, 353] on link "VSH XPress RVS pasbocht 90° (2 x insteek)" at bounding box center [620, 352] width 198 height 9
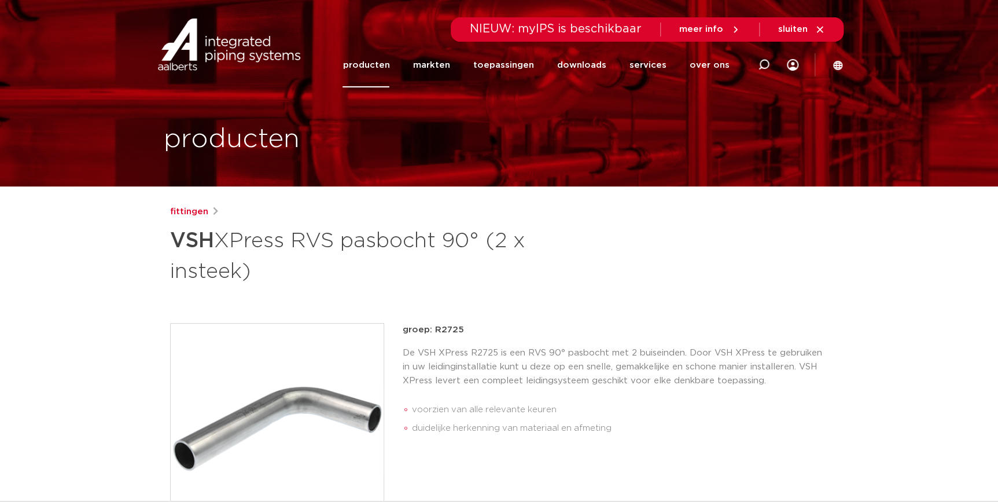
drag, startPoint x: 462, startPoint y: 330, endPoint x: 434, endPoint y: 333, distance: 28.0
click at [434, 333] on p "groep: R2725" at bounding box center [616, 330] width 426 height 14
copy p "R2725"
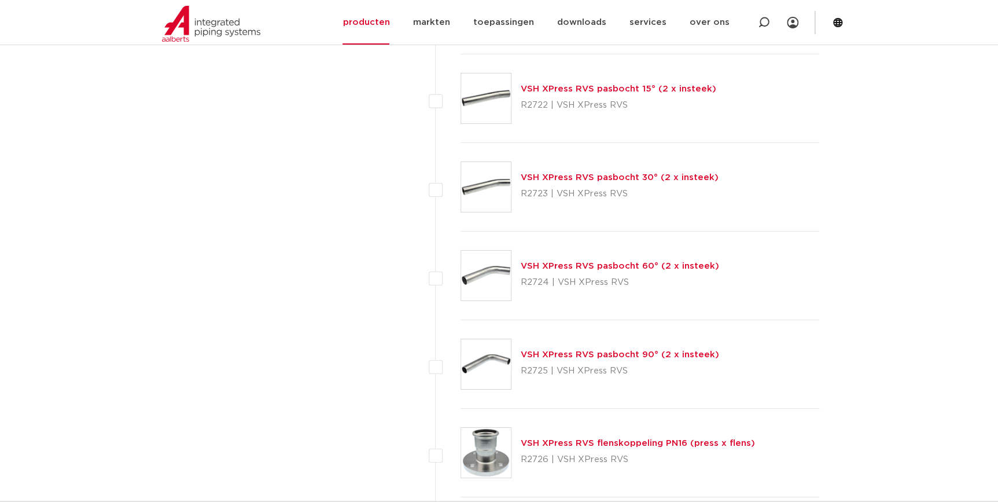
scroll to position [1792, 0]
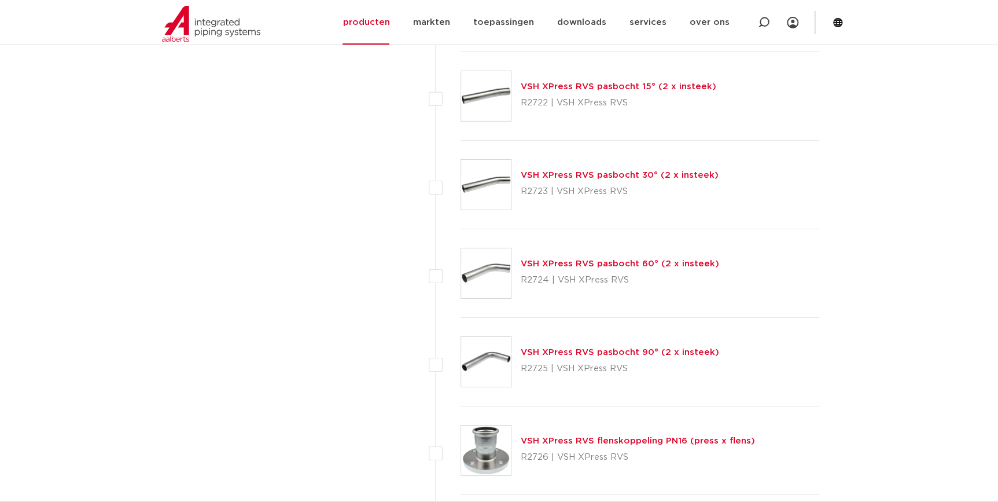
click at [191, 212] on div "wis alles filter producten zoek op naam of productnummer alle categorieën fitti…" at bounding box center [279, 185] width 219 height 3507
click at [773, 283] on div "VSH XPress RVS pasbocht 60° (2 x insteek) R2724 | VSH XPress RVS" at bounding box center [640, 273] width 359 height 89
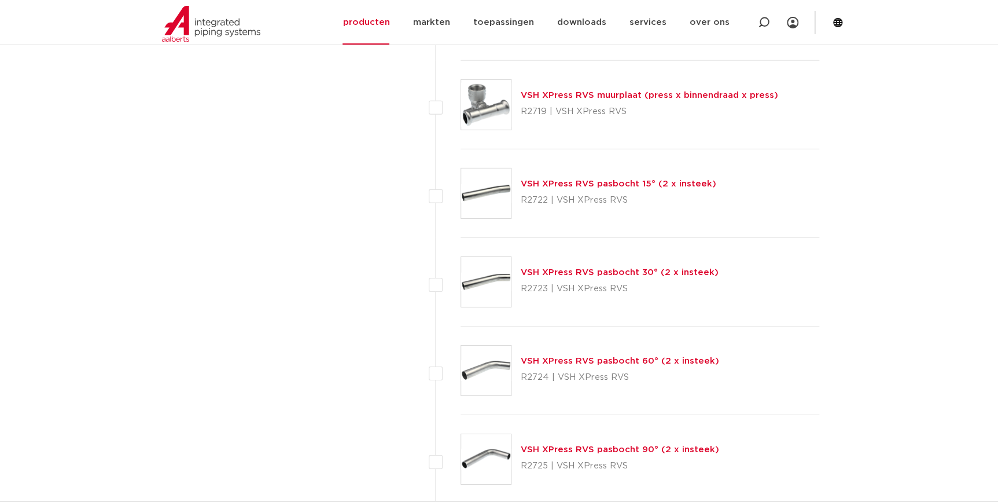
scroll to position [1686, 0]
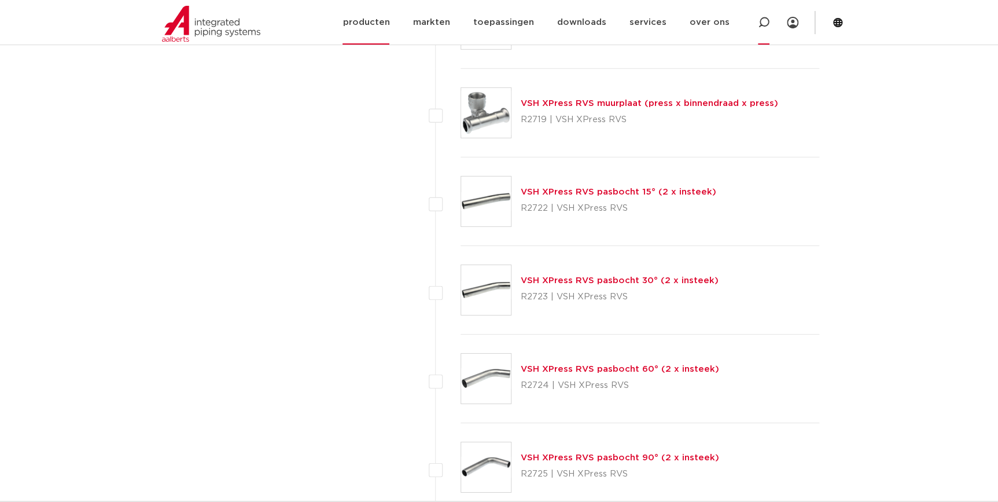
click at [761, 16] on div at bounding box center [764, 22] width 12 height 45
paste input "6411845"
type input "6411845"
click button "Zoeken" at bounding box center [0, 0] width 0 height 0
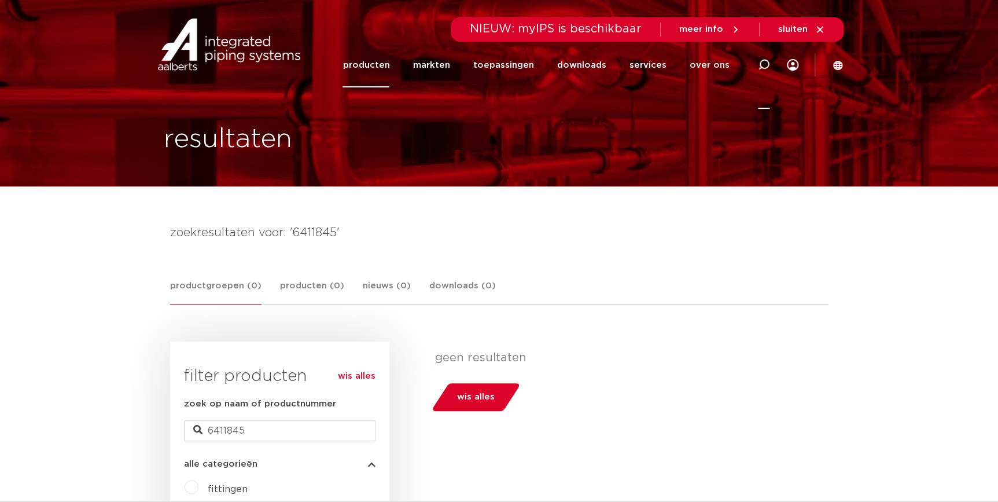
click at [758, 58] on div at bounding box center [764, 65] width 12 height 88
paste input "R2722"
type input "R2722"
click button "Zoeken" at bounding box center [0, 0] width 0 height 0
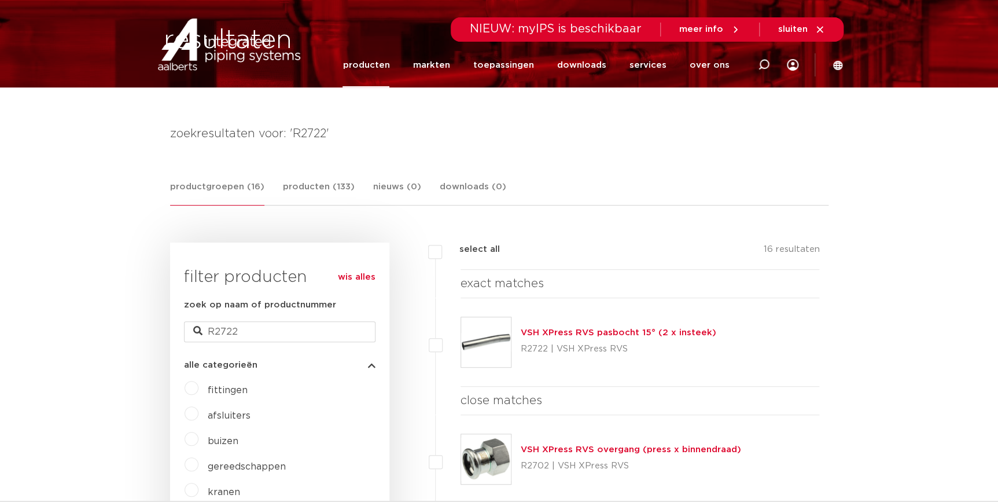
scroll to position [105, 0]
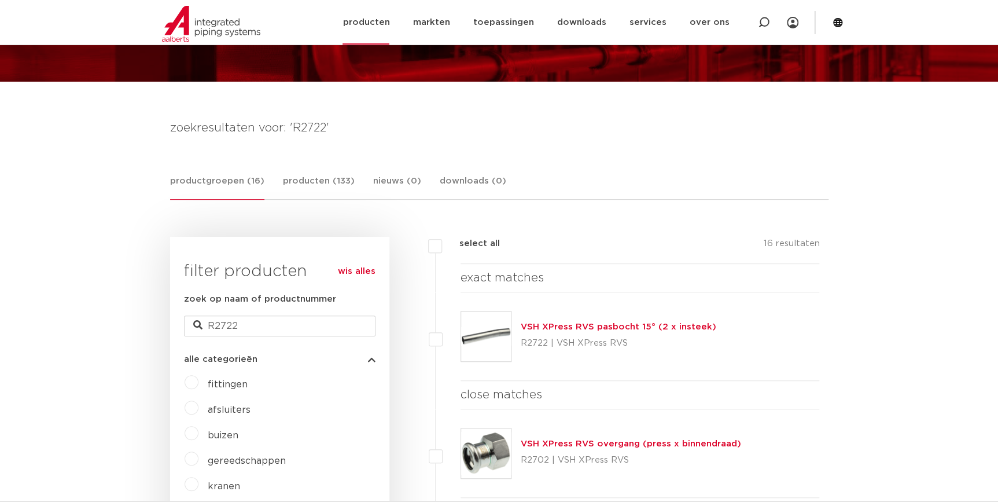
click at [777, 27] on div at bounding box center [764, 22] width 46 height 45
paste input "6208609"
type input "6208609"
click button "Zoeken" at bounding box center [0, 0] width 0 height 0
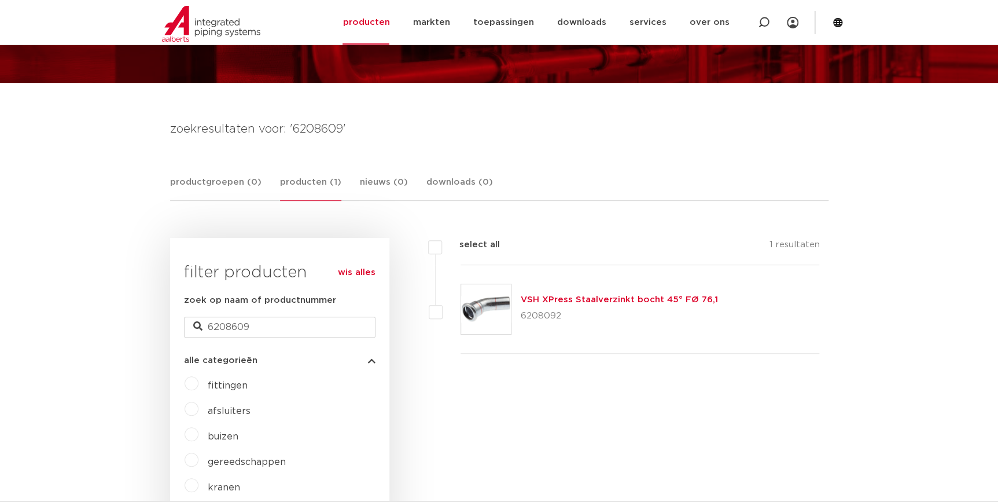
scroll to position [263, 0]
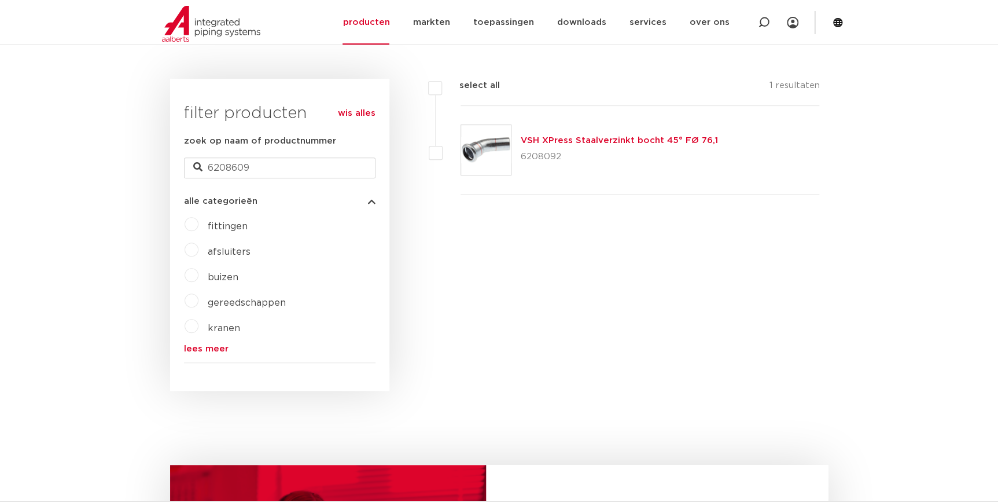
click at [752, 352] on div "filters geen resultaten wis alles filters select all 1 resultaten VSH XPress St…" at bounding box center [608, 235] width 439 height 312
click at [497, 255] on div "filters geen resultaten wis alles filters select all 1 resultaten VSH XPress St…" at bounding box center [608, 235] width 439 height 312
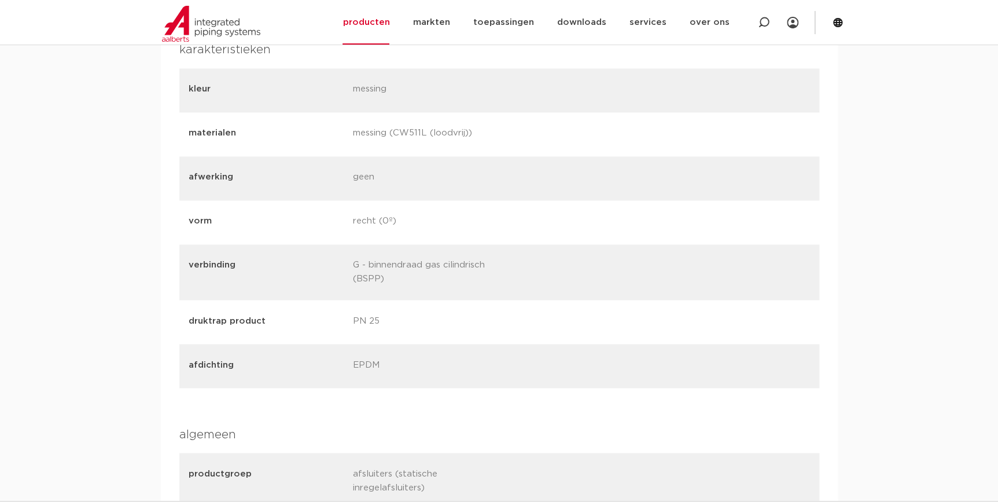
scroll to position [579, 0]
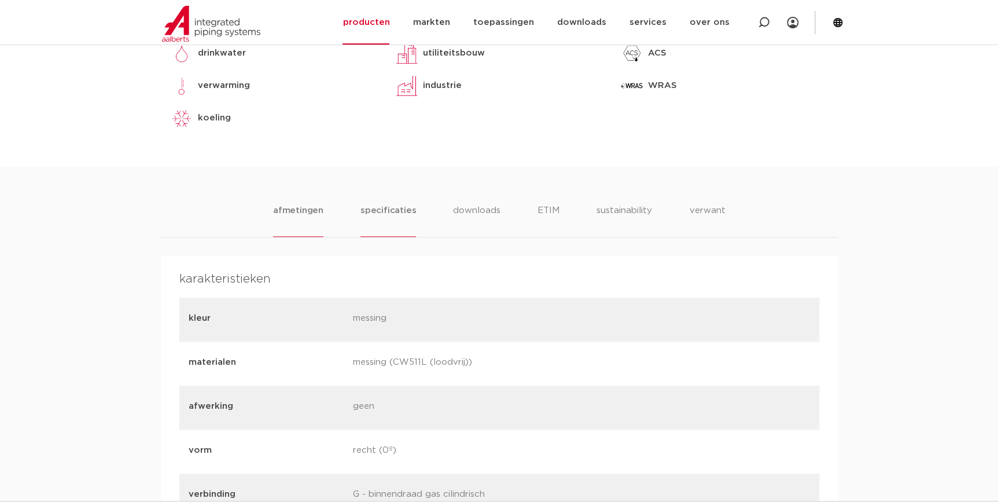
click at [307, 208] on li "afmetingen" at bounding box center [298, 220] width 50 height 33
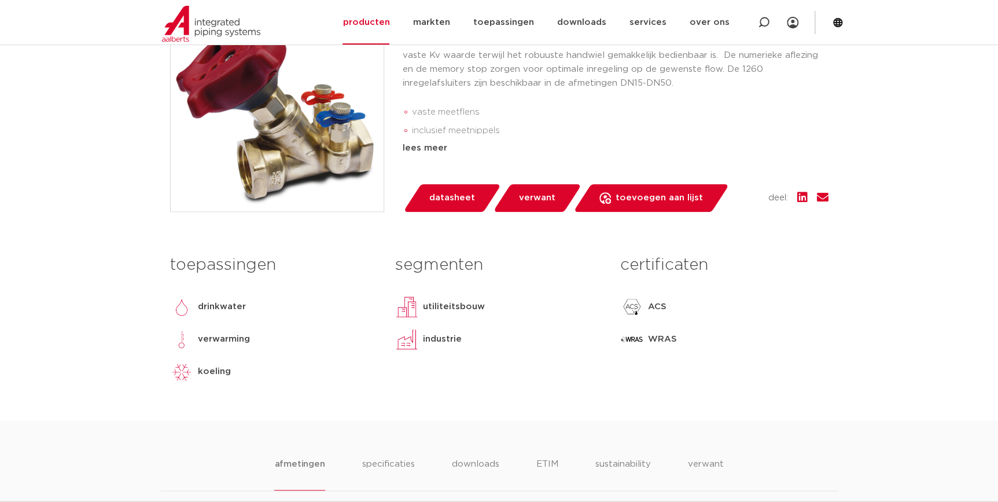
scroll to position [315, 0]
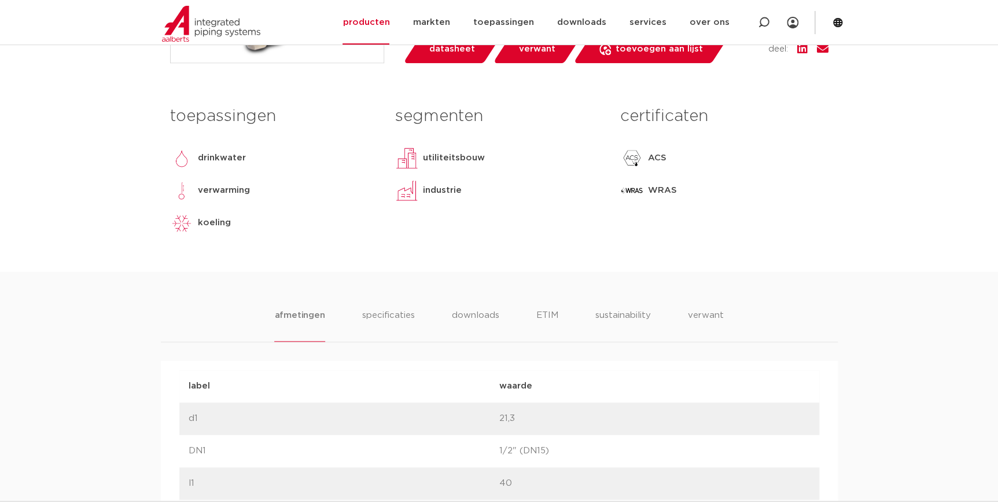
scroll to position [473, 0]
click at [294, 313] on li "afmetingen" at bounding box center [299, 325] width 50 height 33
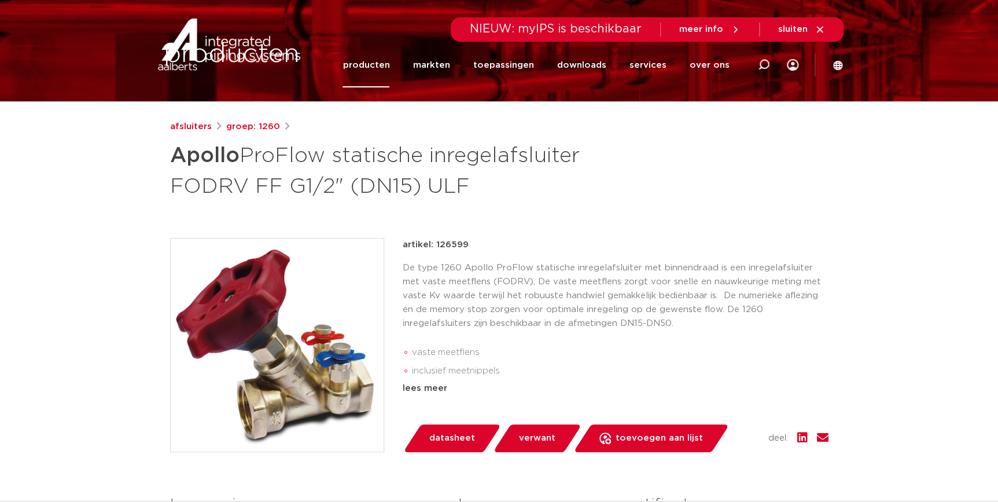
scroll to position [0, 0]
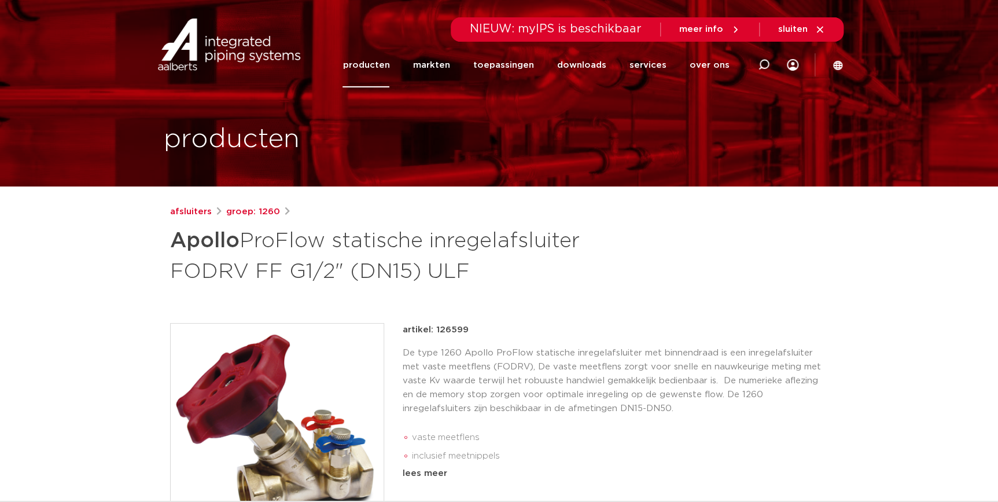
click at [757, 66] on div at bounding box center [764, 65] width 46 height 88
type input "1260"
click button "Zoeken" at bounding box center [0, 0] width 0 height 0
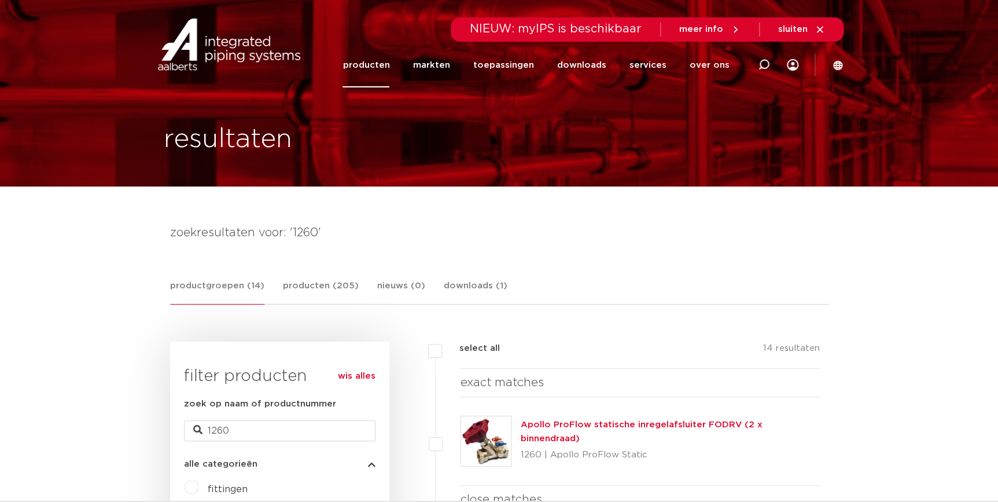
click at [561, 428] on link "Apollo ProFlow statische inregelafsluiter FODRV (2 x binnendraad)" at bounding box center [642, 431] width 242 height 23
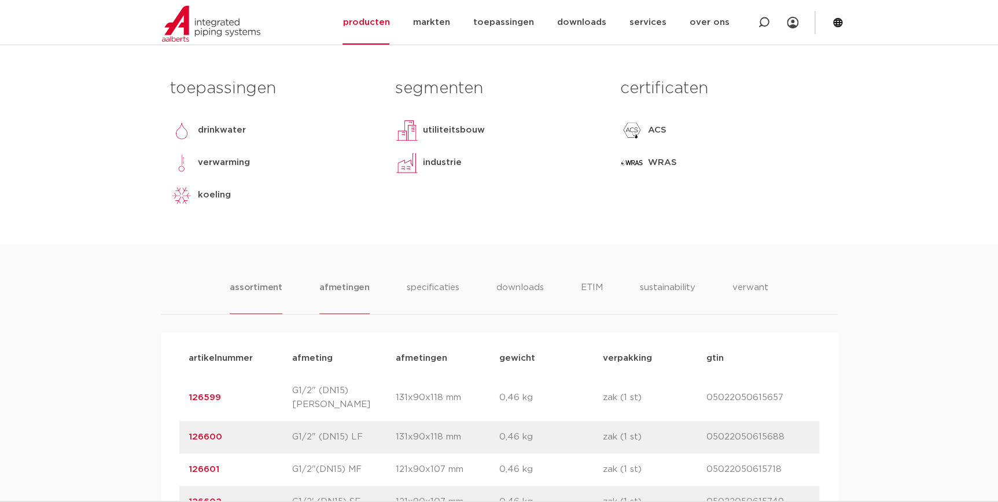
scroll to position [683, 0]
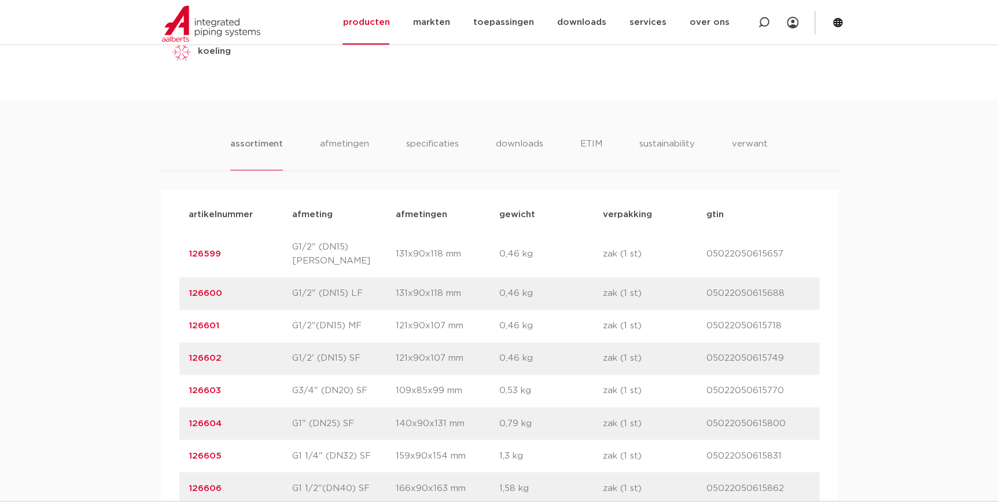
drag, startPoint x: 236, startPoint y: 248, endPoint x: 113, endPoint y: 226, distance: 125.3
click at [113, 226] on div "assortiment [GEOGRAPHIC_DATA] specificaties downloads ETIM sustainability verwa…" at bounding box center [499, 322] width 998 height 445
drag, startPoint x: 113, startPoint y: 226, endPoint x: 233, endPoint y: 253, distance: 123.4
click at [233, 253] on p "126599" at bounding box center [241, 254] width 104 height 14
drag, startPoint x: 226, startPoint y: 240, endPoint x: 127, endPoint y: 238, distance: 99.0
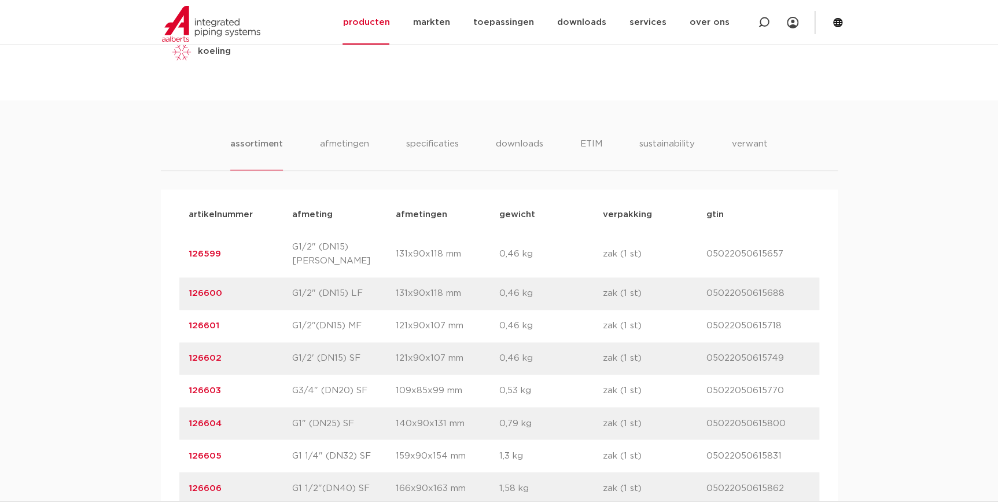
click at [127, 238] on div "assortiment [GEOGRAPHIC_DATA] specificaties downloads ETIM sustainability verwa…" at bounding box center [499, 322] width 998 height 445
copy link "126599"
click at [370, 91] on div "toepassingen drinkwater verwarming koeling lees meer lees minder segmenten util…" at bounding box center [499, 14] width 676 height 171
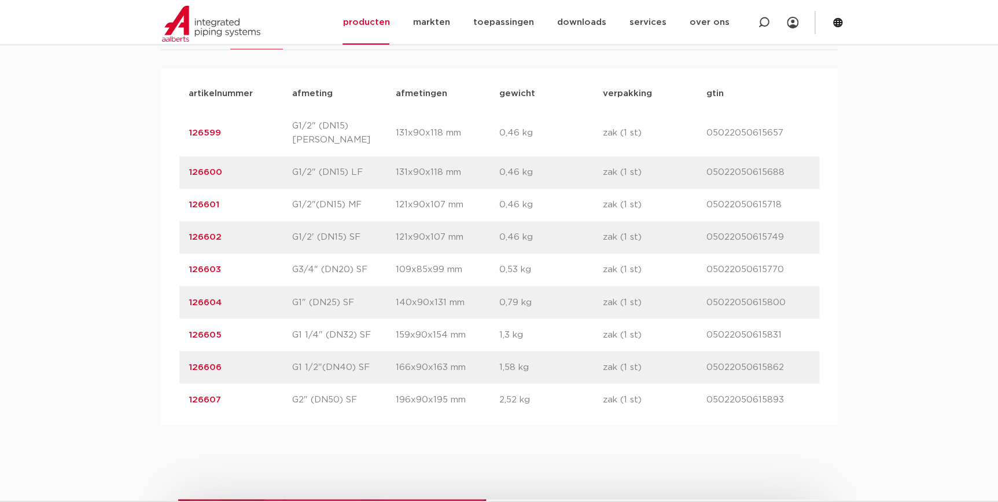
scroll to position [789, 0]
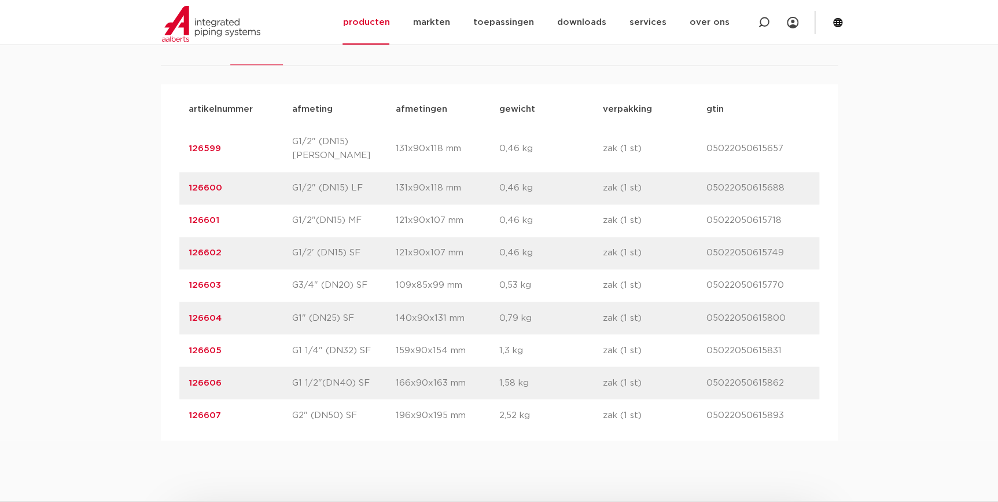
drag, startPoint x: 356, startPoint y: 399, endPoint x: 262, endPoint y: 399, distance: 94.3
click at [262, 399] on div "artikelnummer 126607 afmeting G2" (DN50) SF [GEOGRAPHIC_DATA] 196x90x195 mm gew…" at bounding box center [499, 415] width 640 height 32
drag, startPoint x: 262, startPoint y: 399, endPoint x: 358, endPoint y: 403, distance: 96.1
click at [358, 408] on p "G2" (DN50) SF" at bounding box center [344, 415] width 104 height 14
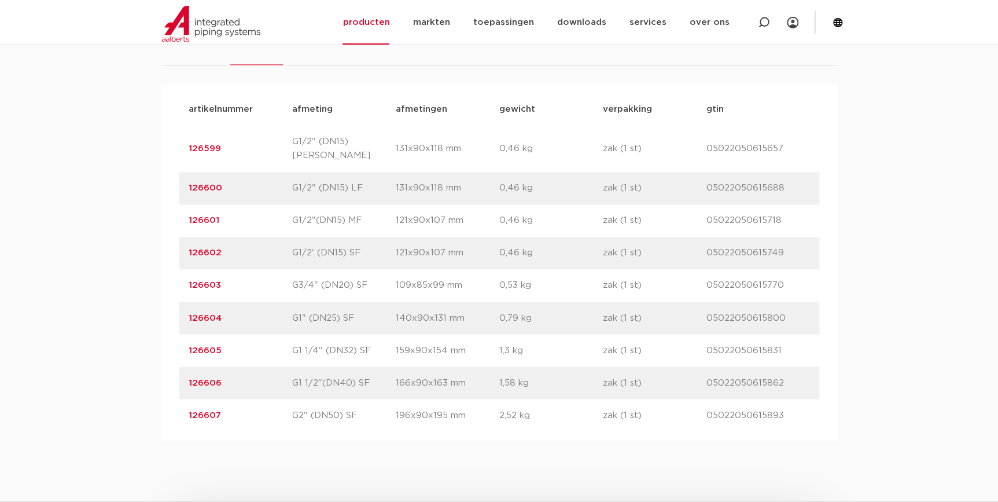
click at [212, 410] on link "126607" at bounding box center [205, 414] width 32 height 9
drag, startPoint x: 234, startPoint y: 399, endPoint x: 184, endPoint y: 403, distance: 50.5
click at [184, 403] on div "artikelnummer 126607 afmeting G2" (DN50) SF [GEOGRAPHIC_DATA] 196x90x195 mm gew…" at bounding box center [499, 415] width 640 height 32
copy link "126607"
click at [875, 240] on div "assortiment [GEOGRAPHIC_DATA] specificaties downloads ETIM sustainability verwa…" at bounding box center [499, 217] width 998 height 445
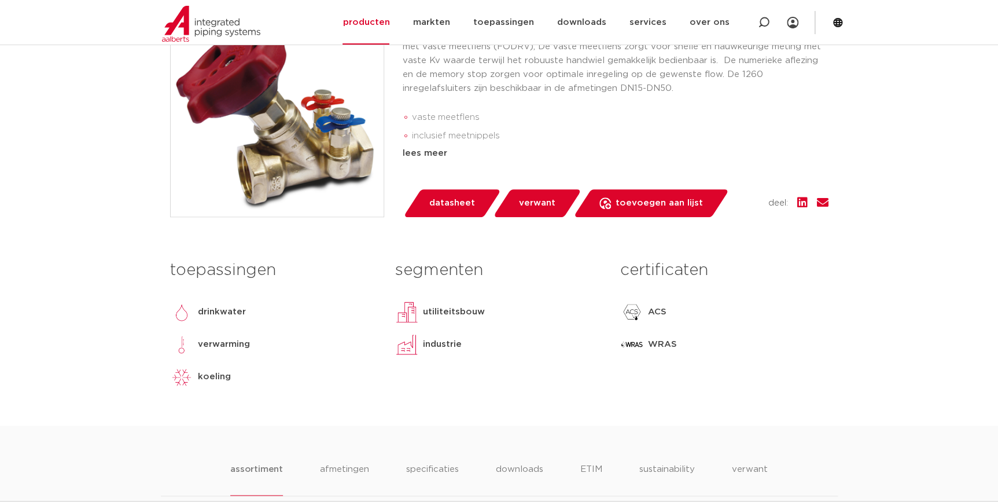
scroll to position [368, 0]
